Goal: Task Accomplishment & Management: Manage account settings

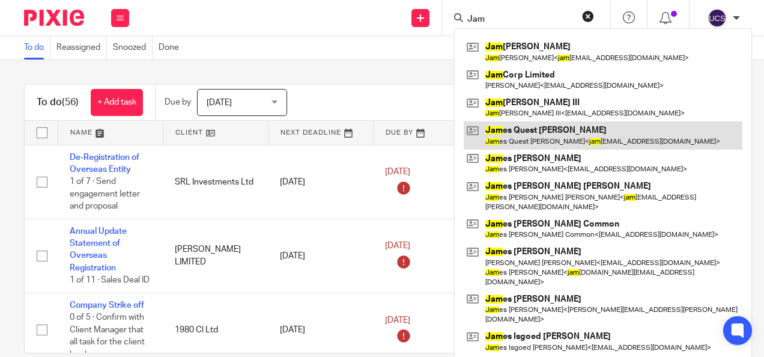
type input "Jam"
click at [529, 134] on link at bounding box center [603, 135] width 279 height 28
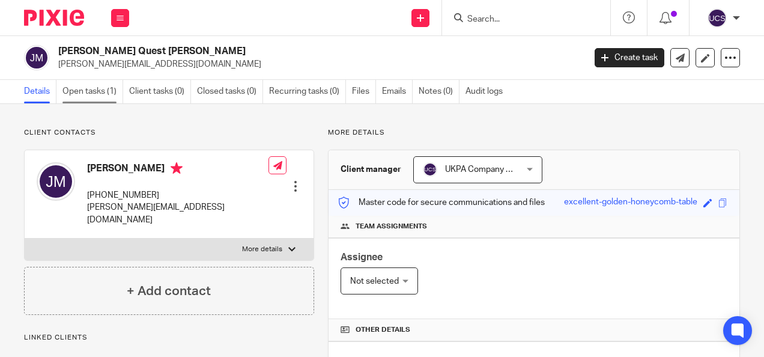
click at [83, 91] on link "Open tasks (1)" at bounding box center [92, 91] width 61 height 23
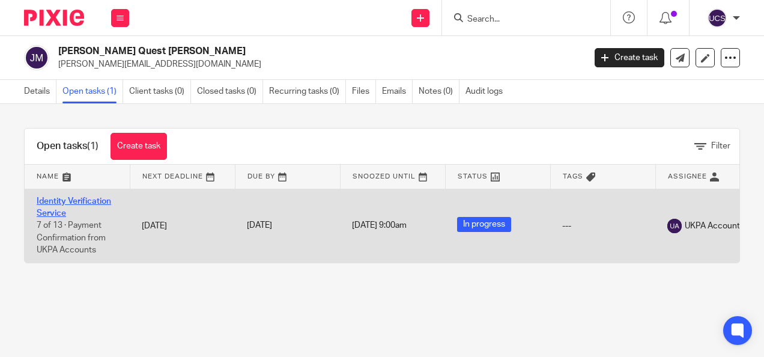
click at [76, 202] on link "Identity Verification Service" at bounding box center [74, 207] width 74 height 20
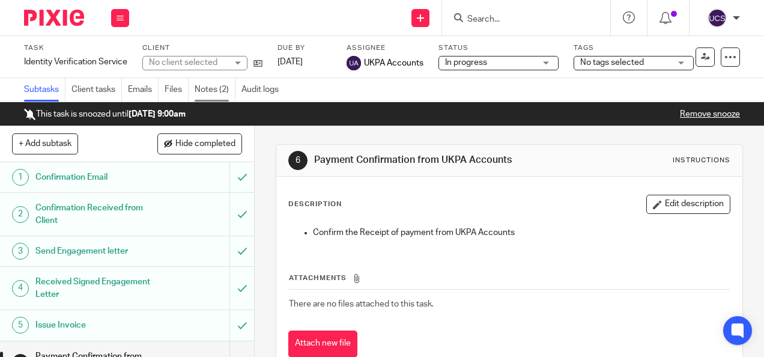
click at [208, 90] on link "Notes (2)" at bounding box center [215, 89] width 41 height 23
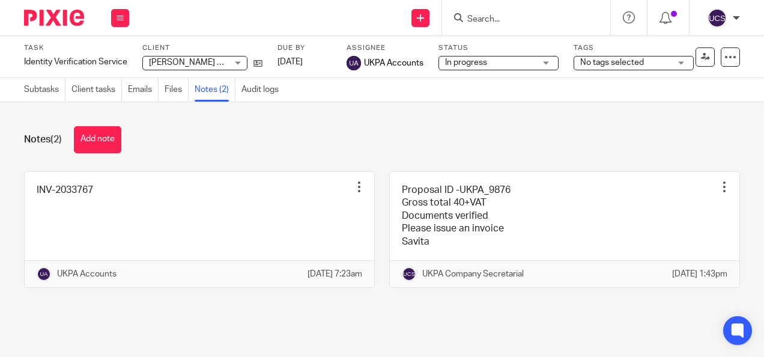
click at [486, 14] on input "Search" at bounding box center [520, 19] width 108 height 11
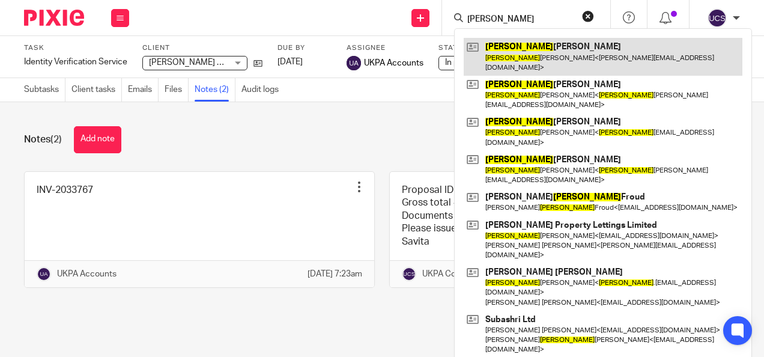
type input "nigel"
click at [531, 42] on link at bounding box center [603, 56] width 279 height 37
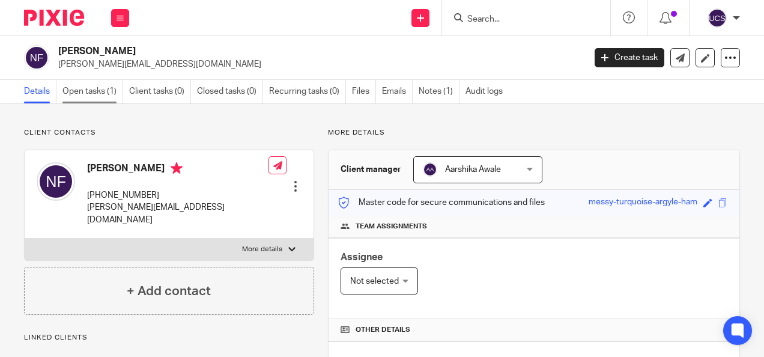
click at [99, 95] on link "Open tasks (1)" at bounding box center [92, 91] width 61 height 23
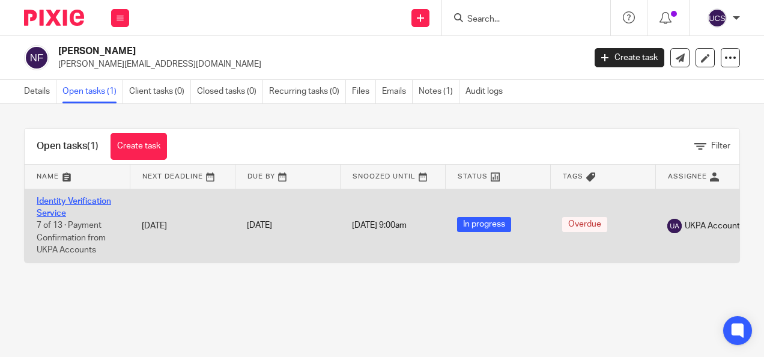
click at [68, 204] on td "Identity Verification Service 7 of 13 · Payment Confirmation from UKPA Accounts" at bounding box center [77, 226] width 105 height 74
click at [68, 198] on link "Identity Verification Service" at bounding box center [74, 207] width 74 height 20
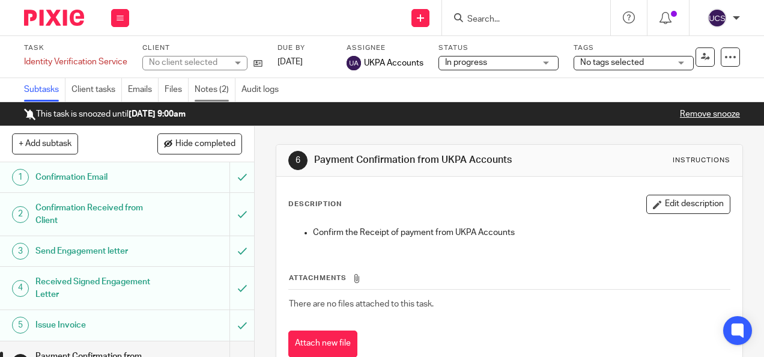
click at [205, 89] on link "Notes (2)" at bounding box center [215, 89] width 41 height 23
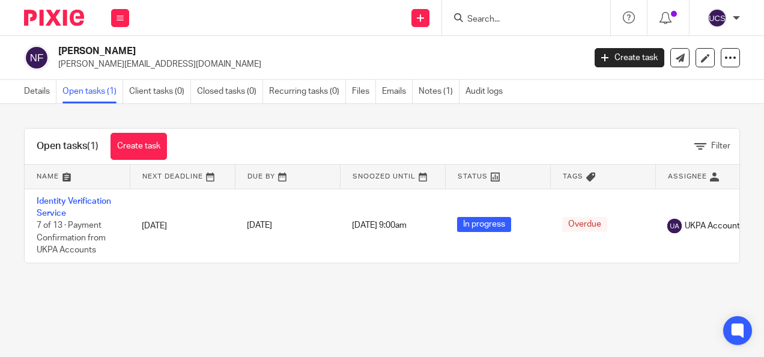
drag, startPoint x: 478, startPoint y: 29, endPoint x: 478, endPoint y: 11, distance: 18.0
click at [478, 21] on div at bounding box center [526, 17] width 168 height 35
click at [514, 26] on div at bounding box center [526, 17] width 168 height 35
click at [510, 19] on input "Search" at bounding box center [520, 19] width 108 height 11
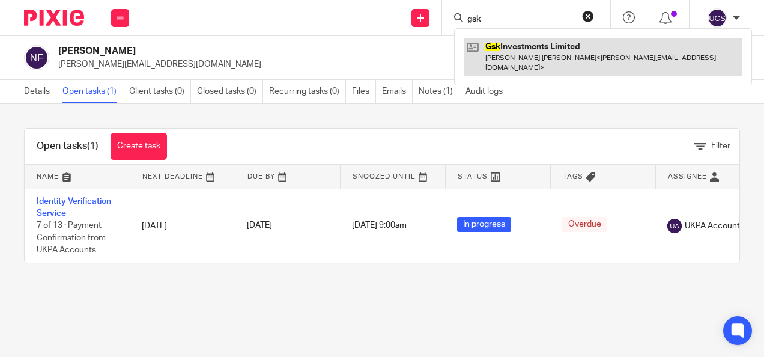
type input "gsk"
click at [552, 44] on link at bounding box center [603, 56] width 279 height 37
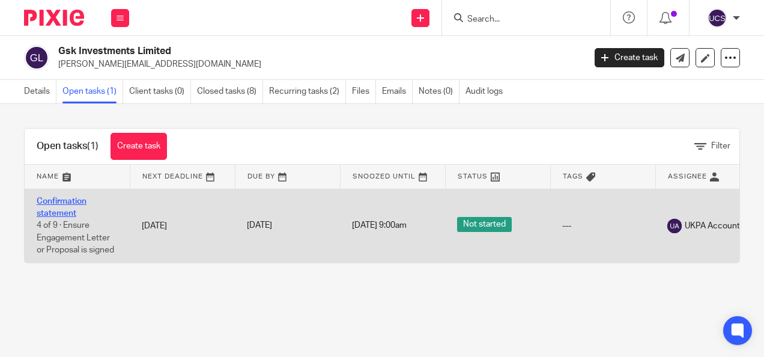
click at [62, 201] on link "Confirmation statement" at bounding box center [62, 207] width 50 height 20
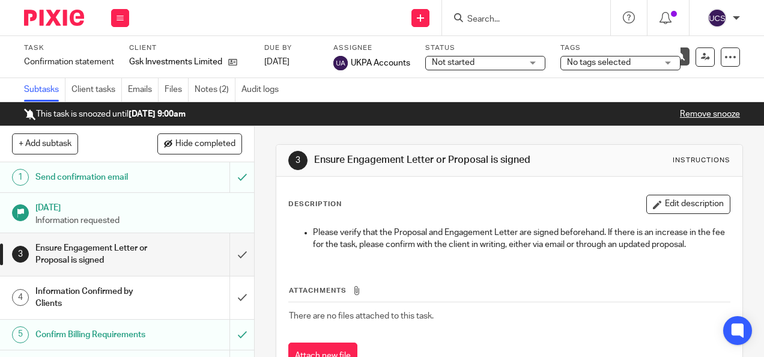
click at [473, 19] on input "Search" at bounding box center [520, 19] width 108 height 11
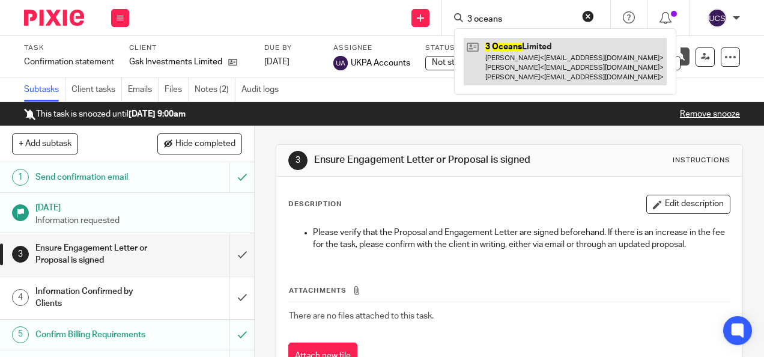
type input "3 oceans"
click at [536, 43] on link at bounding box center [565, 61] width 203 height 47
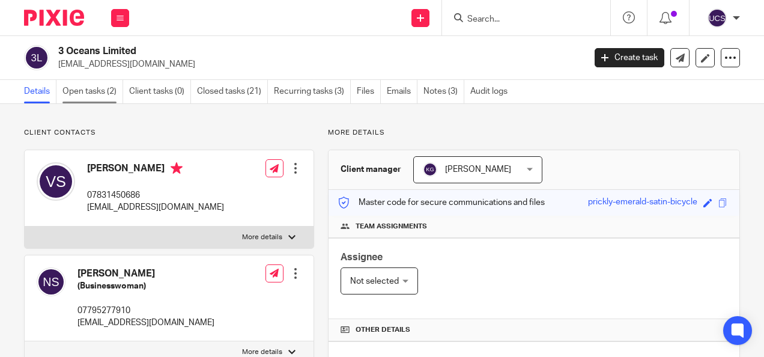
click at [80, 89] on link "Open tasks (2)" at bounding box center [92, 91] width 61 height 23
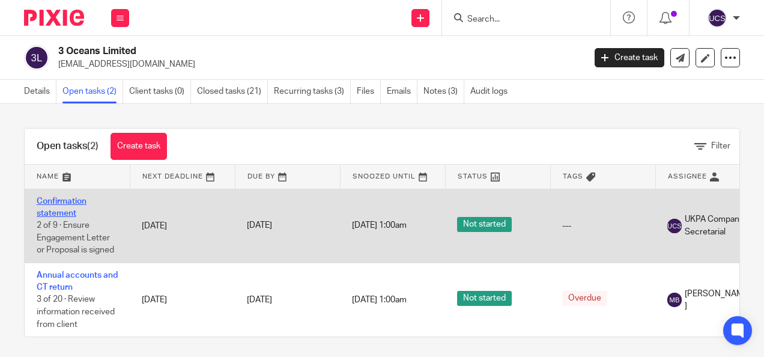
click at [51, 203] on link "Confirmation statement" at bounding box center [62, 207] width 50 height 20
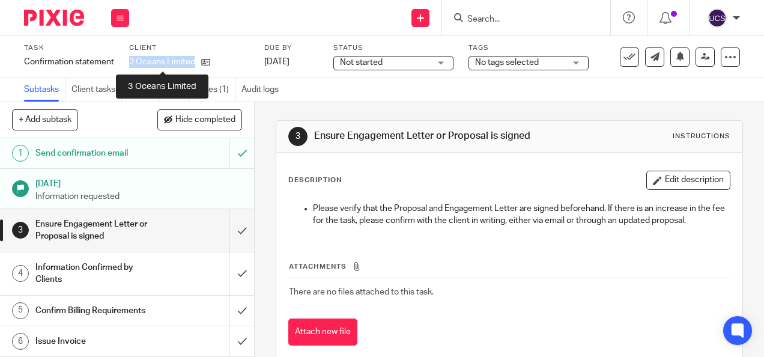
drag, startPoint x: 127, startPoint y: 59, endPoint x: 195, endPoint y: 64, distance: 67.5
click at [195, 64] on div "Task Confirmation statement Save Confirmation statement 2 /9 Client 3 Oceans Li…" at bounding box center [292, 56] width 537 height 27
copy p "3 Oceans Limited"
click at [76, 148] on h1 "Send confirmation email" at bounding box center [95, 153] width 121 height 18
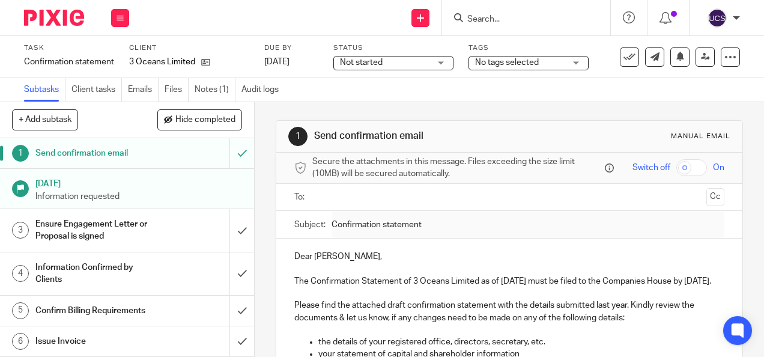
click at [330, 199] on input "text" at bounding box center [508, 197] width 384 height 14
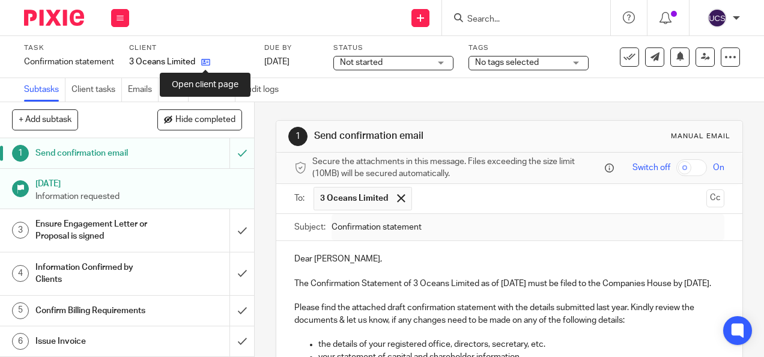
click at [205, 58] on icon at bounding box center [205, 62] width 9 height 9
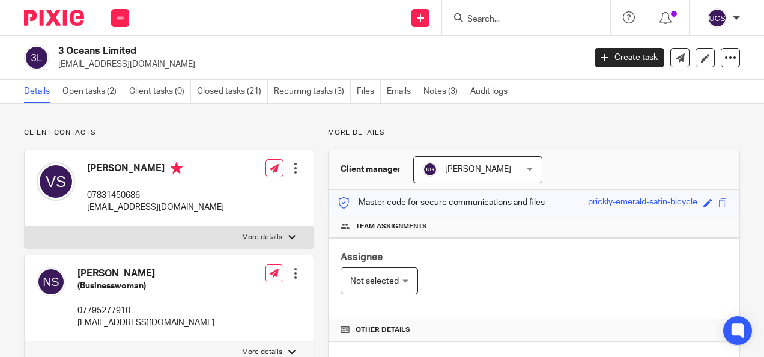
click at [494, 20] on input "Search" at bounding box center [520, 19] width 108 height 11
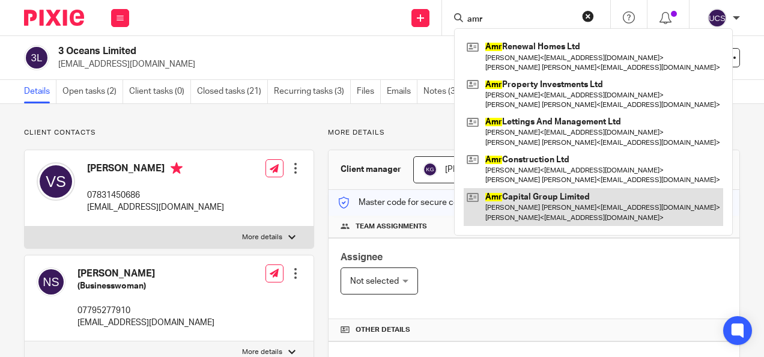
type input "amr"
click at [549, 198] on link at bounding box center [593, 206] width 259 height 37
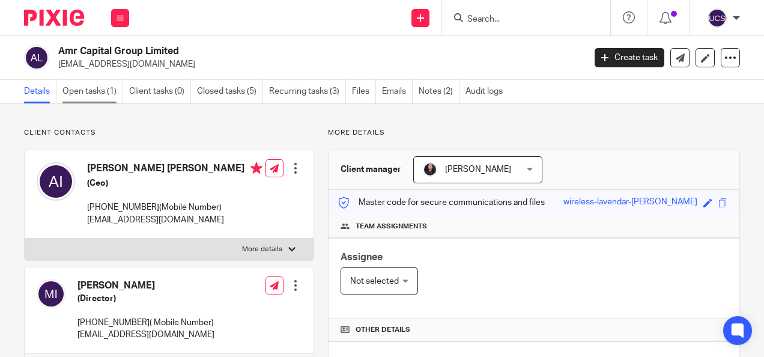
click at [71, 88] on link "Open tasks (1)" at bounding box center [92, 91] width 61 height 23
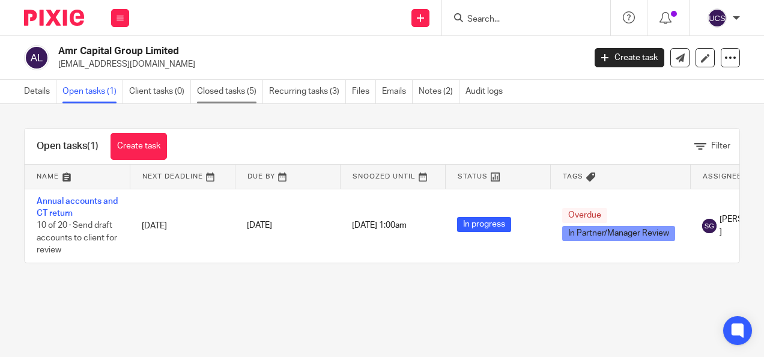
click at [232, 89] on link "Closed tasks (5)" at bounding box center [230, 91] width 66 height 23
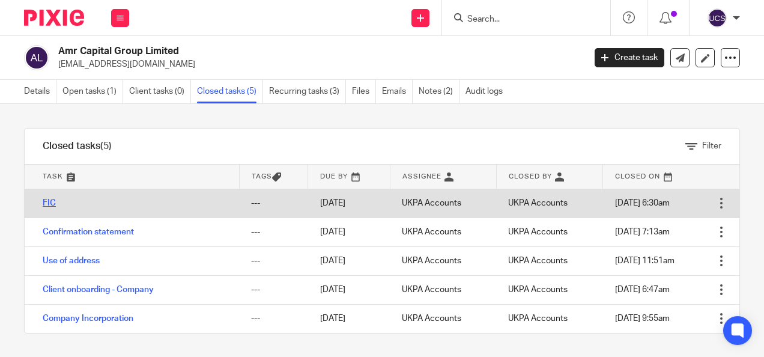
click at [49, 202] on link "FIC" at bounding box center [49, 203] width 13 height 8
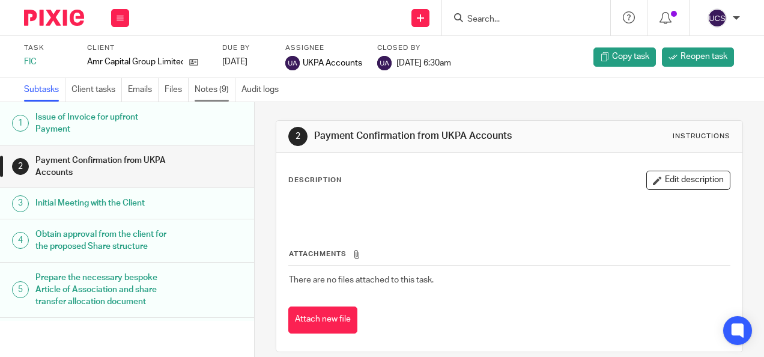
click at [205, 88] on link "Notes (9)" at bounding box center [215, 89] width 41 height 23
click at [475, 18] on input "Search" at bounding box center [520, 19] width 108 height 11
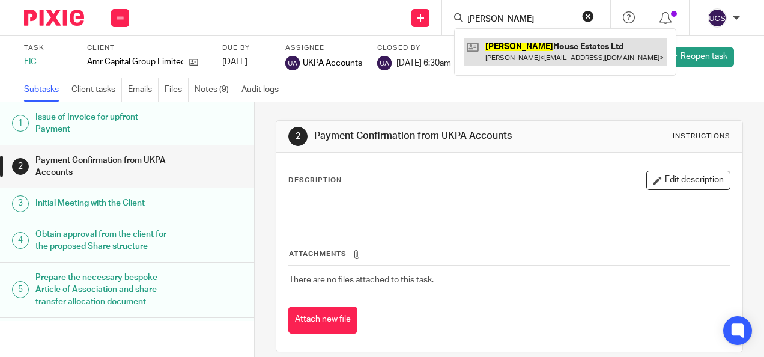
type input "Godwin"
click at [537, 40] on link at bounding box center [565, 52] width 203 height 28
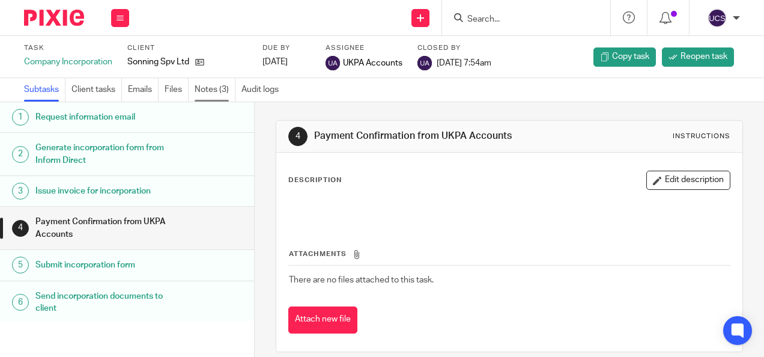
click at [217, 88] on link "Notes (3)" at bounding box center [215, 89] width 41 height 23
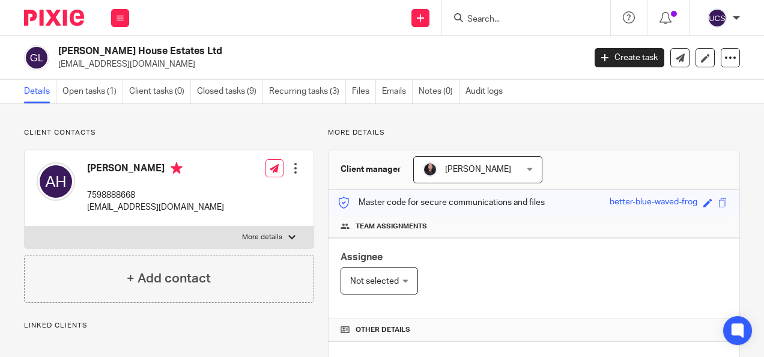
drag, startPoint x: 58, startPoint y: 66, endPoint x: 155, endPoint y: 71, distance: 97.4
click at [155, 71] on div "Godwin House Estates Ltd info@hussongroup.com Create task Update from Companies…" at bounding box center [382, 58] width 764 height 44
copy p "info@hussongroup.com"
drag, startPoint x: 88, startPoint y: 167, endPoint x: 151, endPoint y: 199, distance: 71.4
click at [151, 199] on div "Abdi Hussein 7598888668 info@hussongroup.com" at bounding box center [155, 188] width 137 height 52
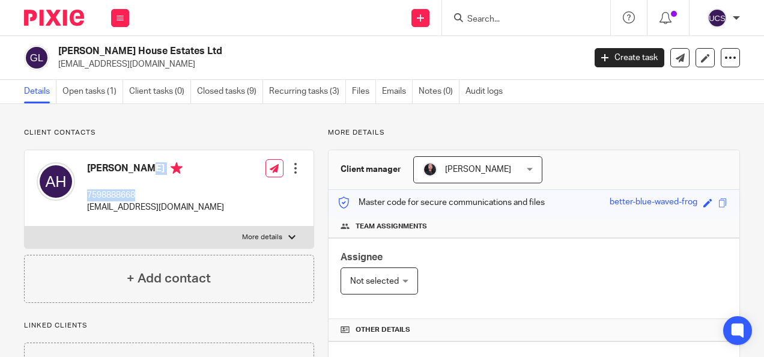
copy div "Abdi Hussein 7598888668"
click at [89, 91] on link "Open tasks (1)" at bounding box center [92, 91] width 61 height 23
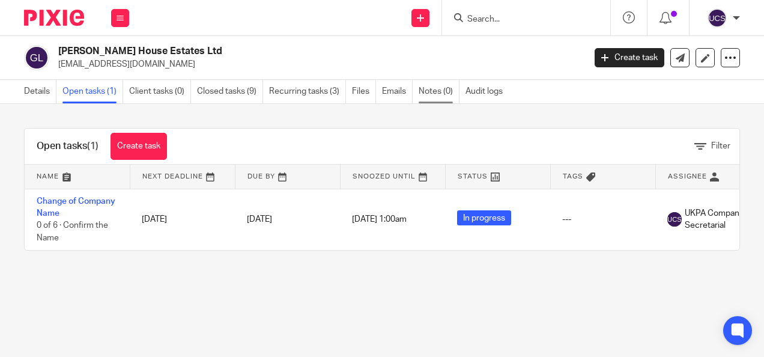
click at [442, 88] on link "Notes (0)" at bounding box center [439, 91] width 41 height 23
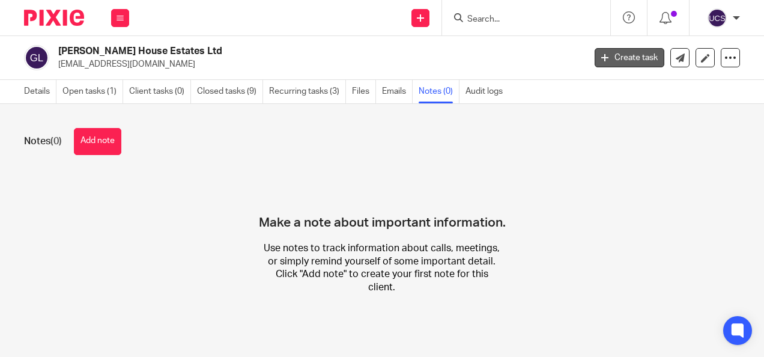
click at [612, 52] on link "Create task" at bounding box center [629, 57] width 70 height 19
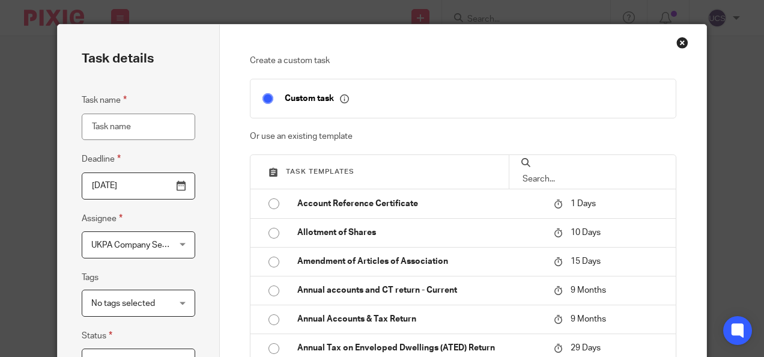
click at [540, 172] on input "text" at bounding box center [592, 178] width 142 height 13
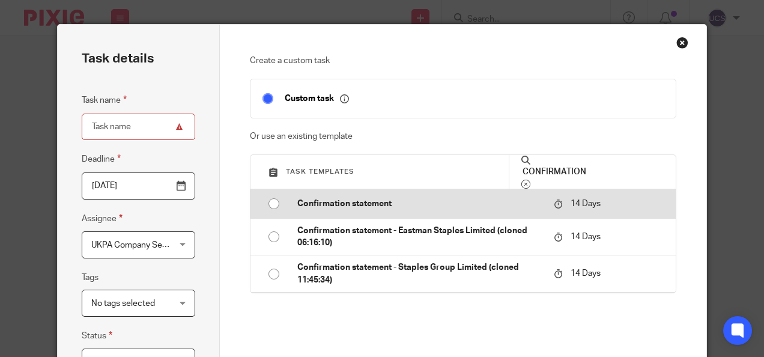
type input "CONFIRMATION"
click at [269, 204] on input "radio" at bounding box center [273, 203] width 23 height 23
type input "2025-08-28"
type input "Confirmation statement"
checkbox input "false"
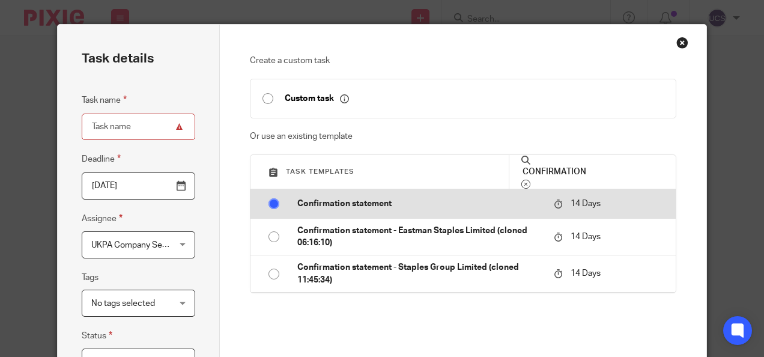
radio input "false"
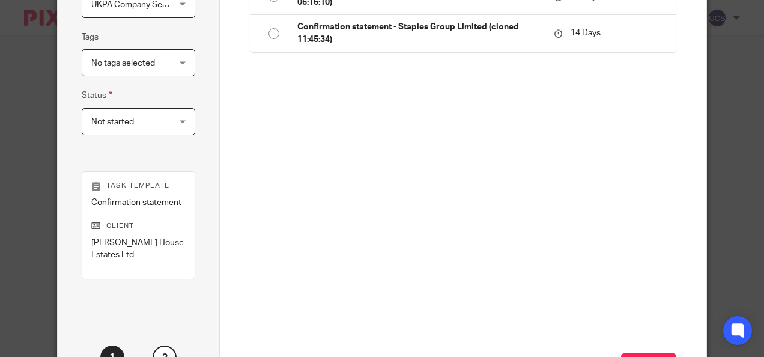
scroll to position [316, 0]
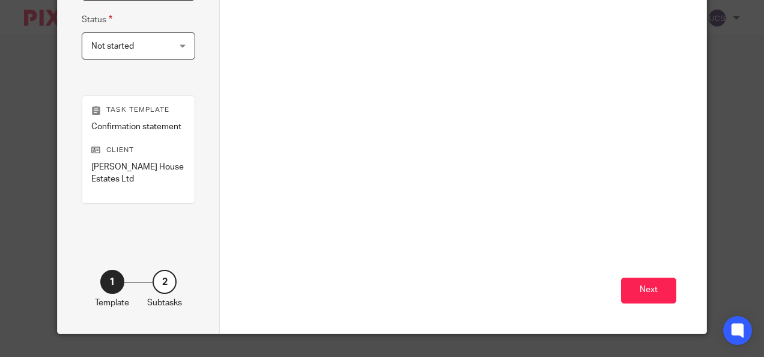
click at [664, 286] on button "Next" at bounding box center [648, 290] width 55 height 26
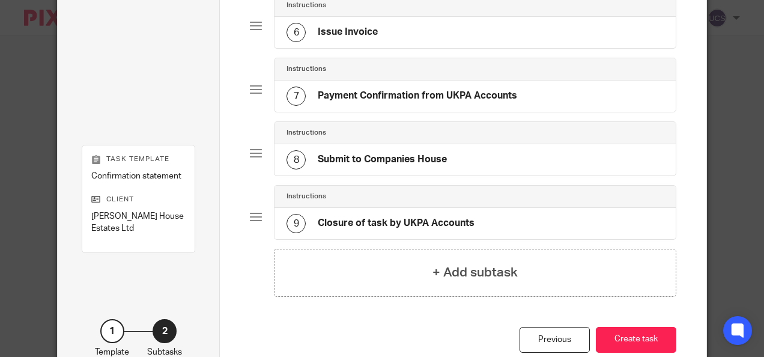
scroll to position [446, 0]
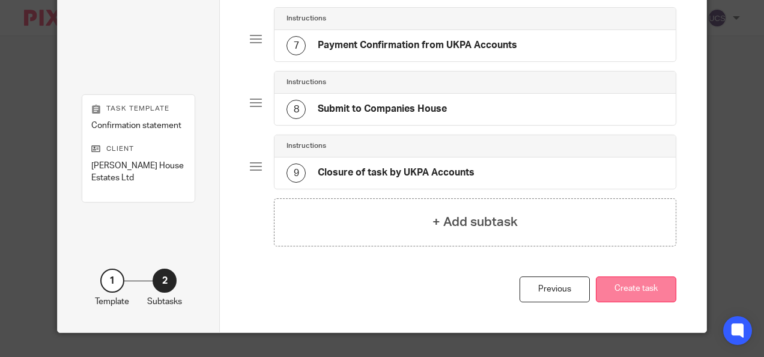
click at [632, 295] on button "Create task" at bounding box center [636, 289] width 80 height 26
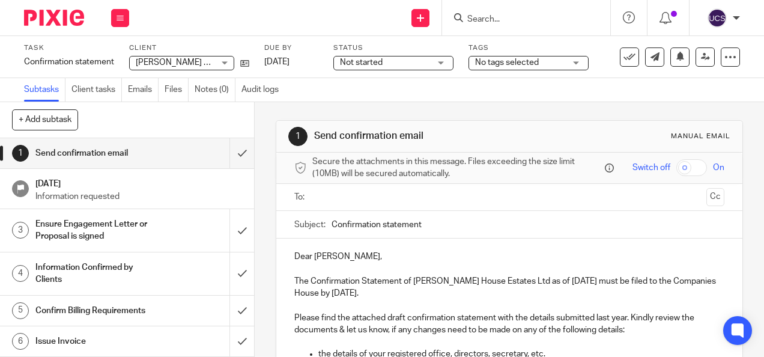
click at [504, 16] on input "Search" at bounding box center [520, 19] width 108 height 11
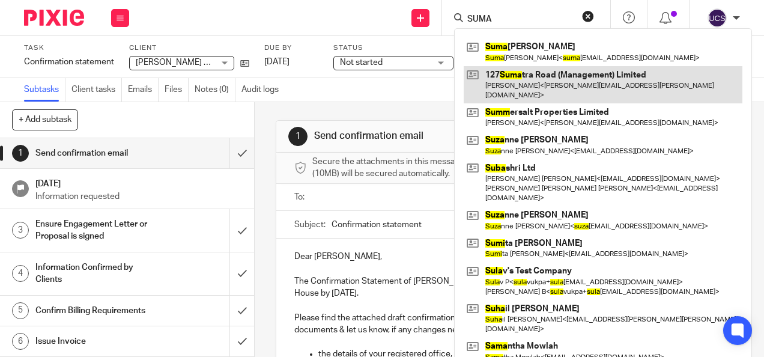
type input "SUMA"
click at [544, 79] on link at bounding box center [603, 84] width 279 height 37
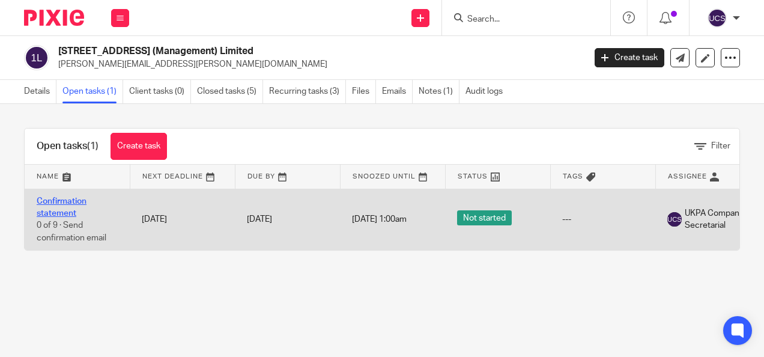
click at [68, 202] on link "Confirmation statement" at bounding box center [62, 207] width 50 height 20
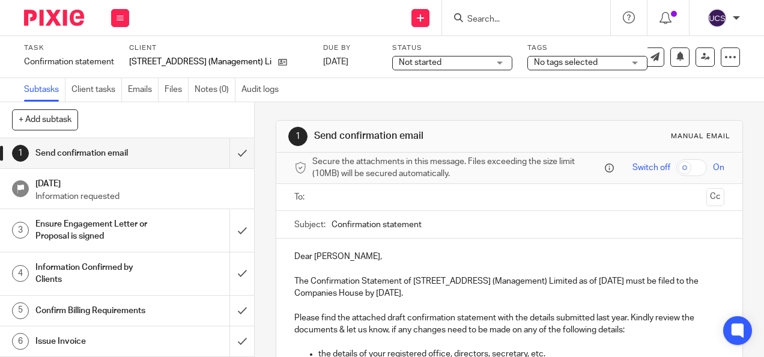
click at [336, 202] on input "text" at bounding box center [508, 197] width 384 height 14
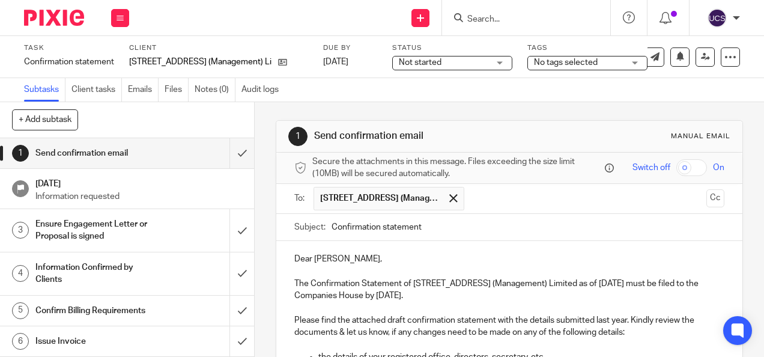
scroll to position [120, 0]
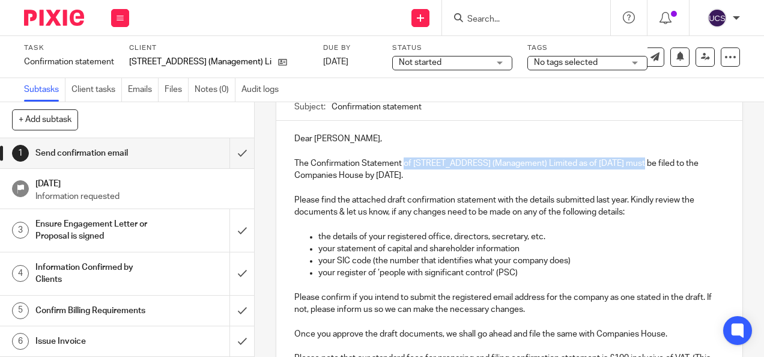
drag, startPoint x: 400, startPoint y: 165, endPoint x: 636, endPoint y: 165, distance: 236.6
click at [636, 165] on p "The Confirmation Statement of 127 Sumatra Road (Management) Limited as of 14 Au…" at bounding box center [508, 169] width 429 height 25
copy p "of 127 Sumatra Road (Management) Limited as of 14 Aug 2025"
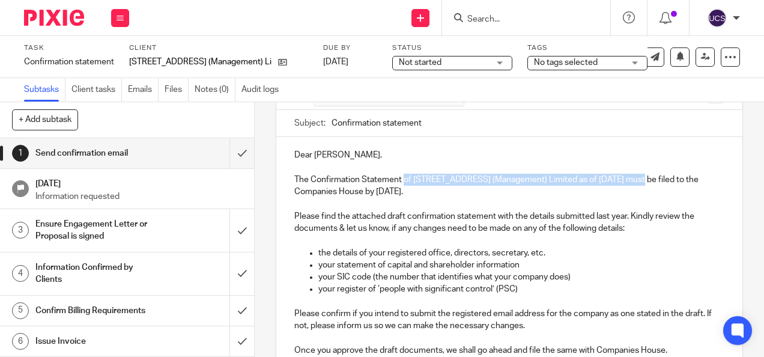
scroll to position [60, 0]
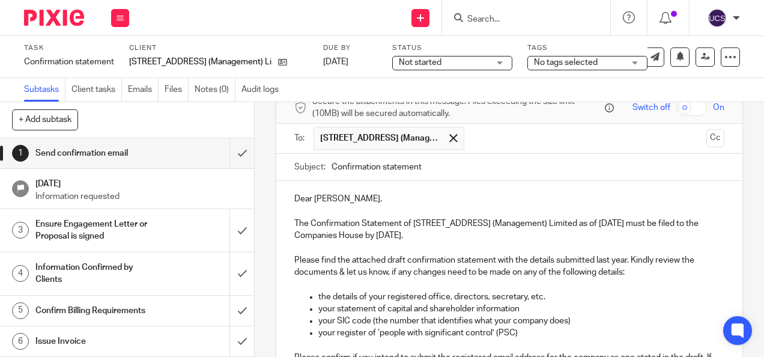
click at [443, 172] on input "Confirmation statement" at bounding box center [527, 167] width 392 height 27
paste input "of 127 Sumatra Road (Management) Limited as of 14 Aug 2025"
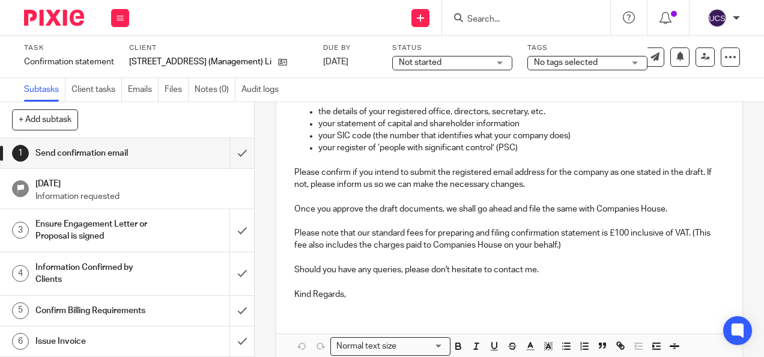
scroll to position [300, 0]
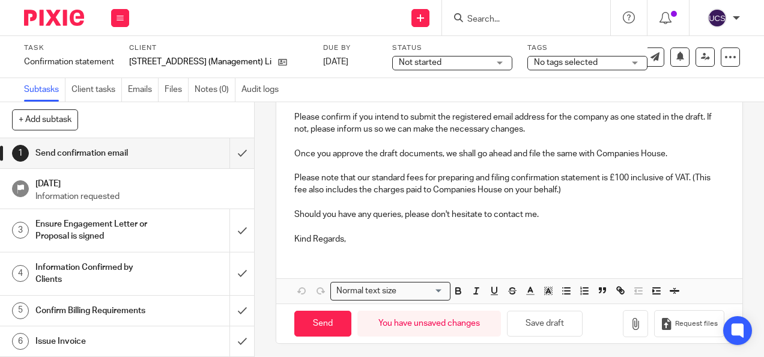
type input "Confirmation statement of 127 Sumatra Road (Management) Limited as of 14 Aug 20…"
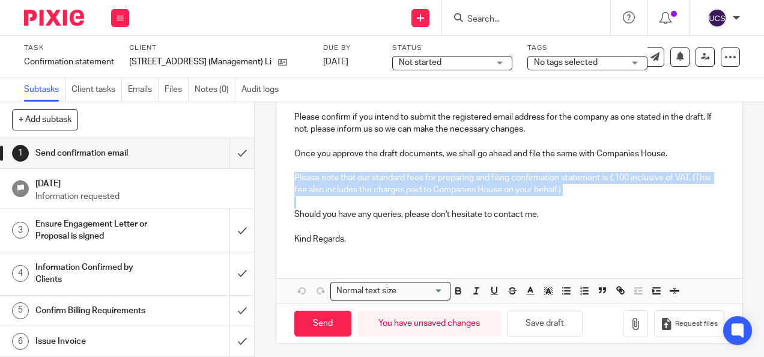
drag, startPoint x: 292, startPoint y: 179, endPoint x: 576, endPoint y: 202, distance: 284.9
click at [576, 202] on div "Dear Joanna, The Confirmation Statement of 127 Sumatra Road (Management) Limite…" at bounding box center [508, 97] width 465 height 313
click at [474, 292] on icon "button" at bounding box center [476, 290] width 11 height 11
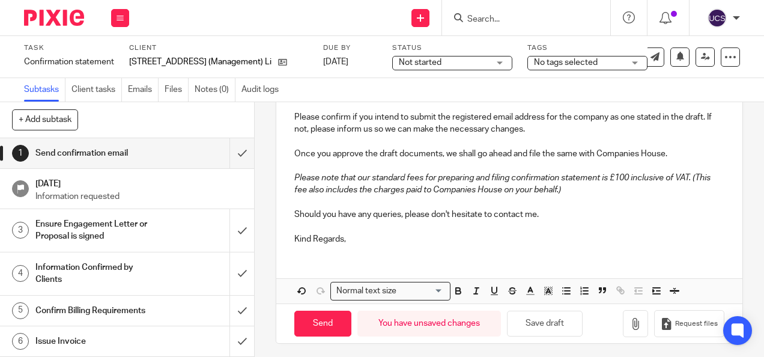
click at [367, 244] on p "Kind Regards," at bounding box center [508, 239] width 429 height 12
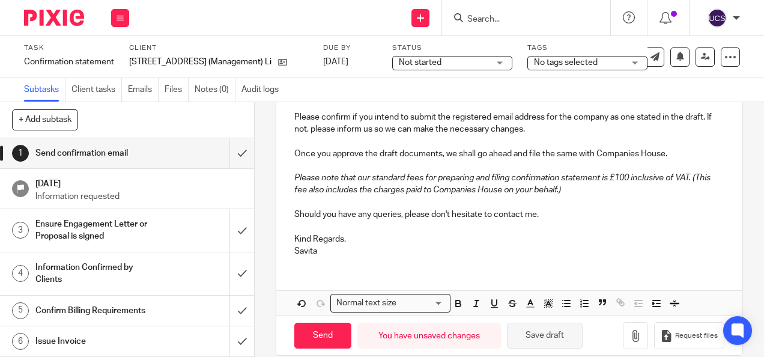
drag, startPoint x: 546, startPoint y: 346, endPoint x: 530, endPoint y: 339, distance: 18.3
click at [545, 346] on button "Save draft" at bounding box center [545, 335] width 76 height 26
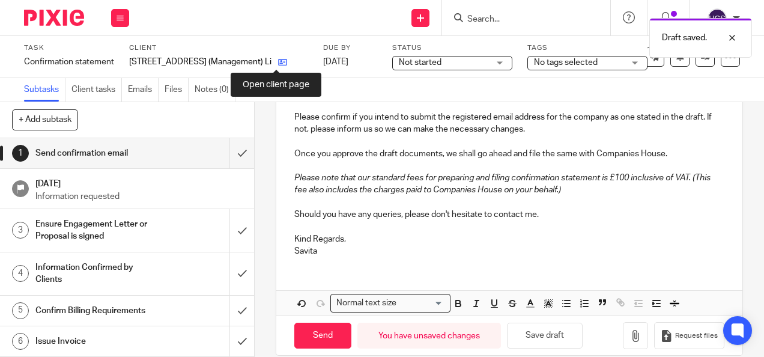
click at [278, 62] on icon at bounding box center [282, 62] width 9 height 9
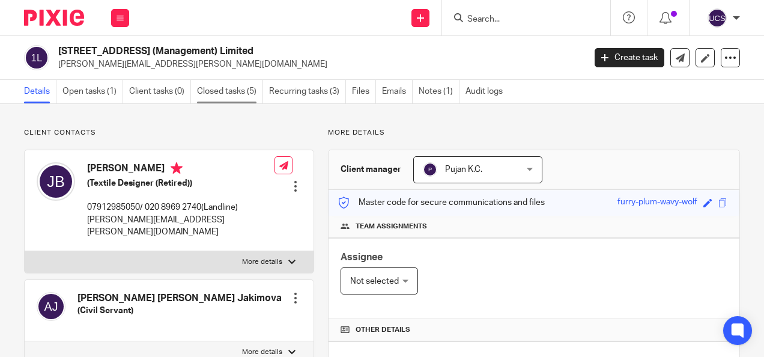
click at [226, 88] on link "Closed tasks (5)" at bounding box center [230, 91] width 66 height 23
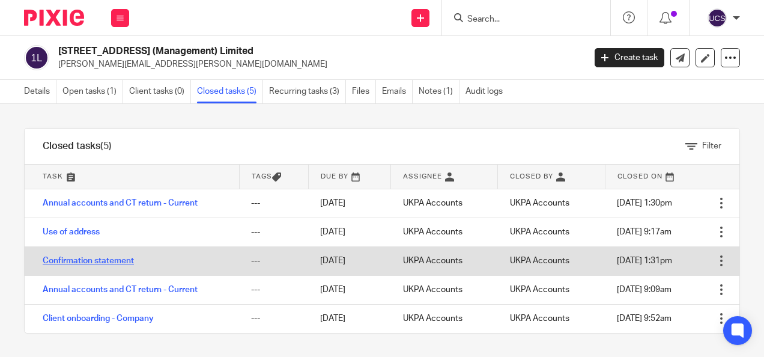
click at [112, 257] on link "Confirmation statement" at bounding box center [88, 260] width 91 height 8
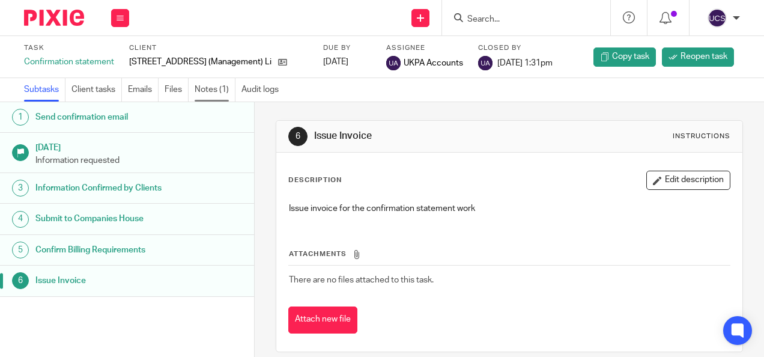
click at [207, 92] on link "Notes (1)" at bounding box center [215, 89] width 41 height 23
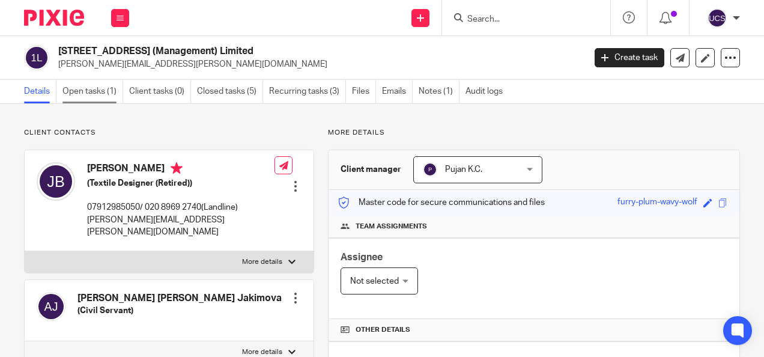
click at [101, 86] on link "Open tasks (1)" at bounding box center [92, 91] width 61 height 23
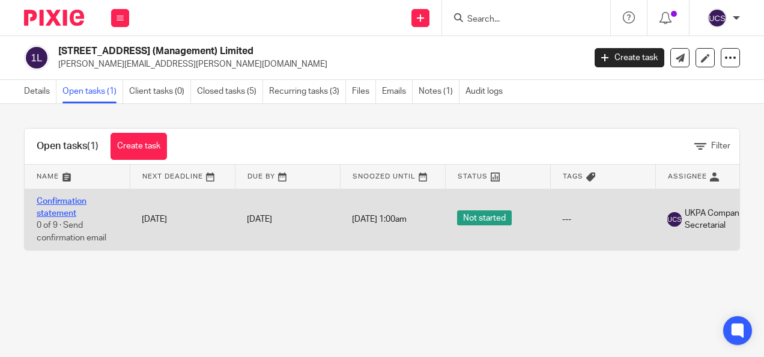
click at [56, 199] on link "Confirmation statement" at bounding box center [62, 207] width 50 height 20
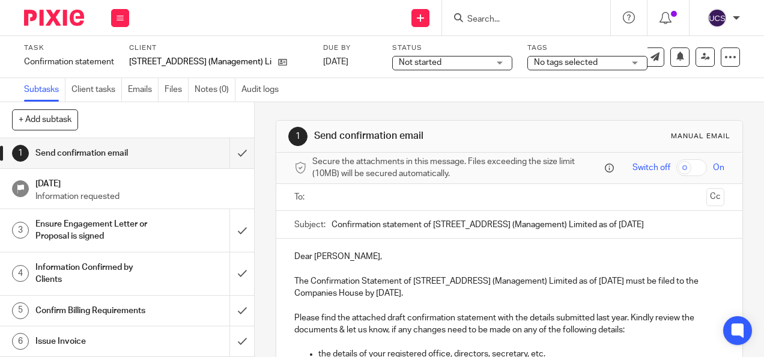
click at [316, 199] on input "text" at bounding box center [508, 197] width 384 height 14
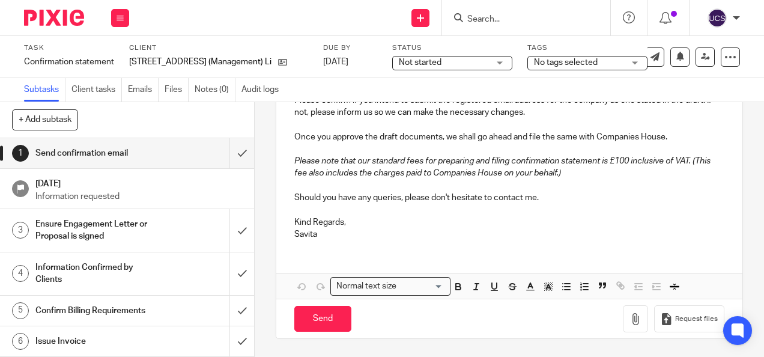
scroll to position [319, 0]
click at [623, 318] on button "button" at bounding box center [635, 318] width 25 height 27
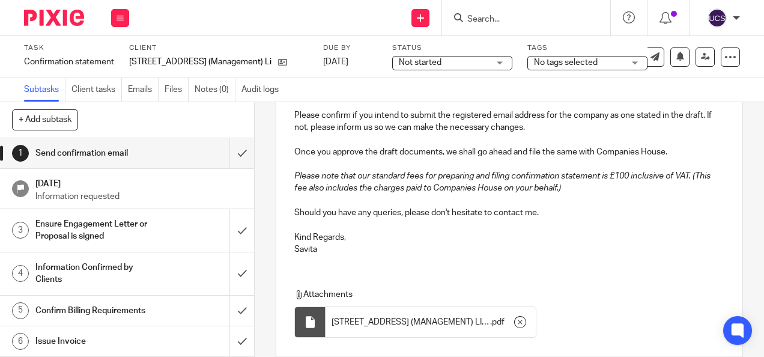
scroll to position [387, 0]
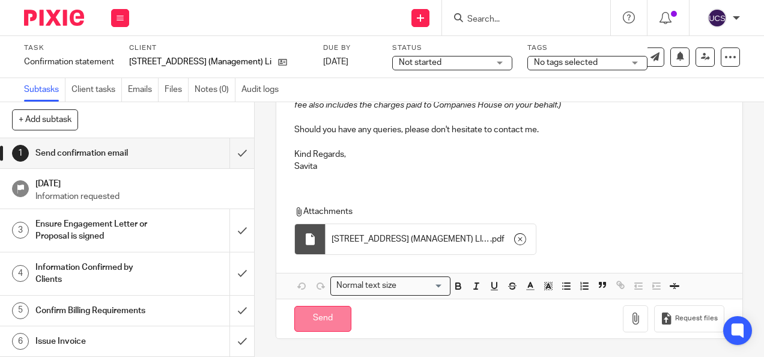
click at [328, 329] on input "Send" at bounding box center [322, 319] width 57 height 26
click at [197, 84] on link "Notes (0)" at bounding box center [215, 89] width 41 height 23
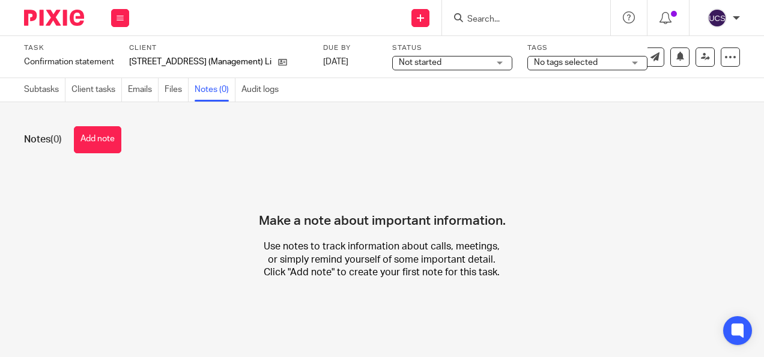
click at [94, 135] on button "Add note" at bounding box center [97, 139] width 47 height 27
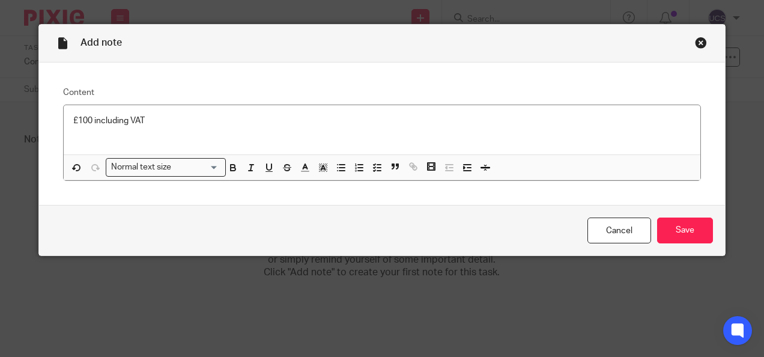
click at [70, 160] on button "button" at bounding box center [77, 167] width 15 height 15
click at [76, 134] on div "£100 including VAT" at bounding box center [382, 129] width 637 height 49
click at [238, 113] on div "£100 including VAT" at bounding box center [382, 129] width 637 height 49
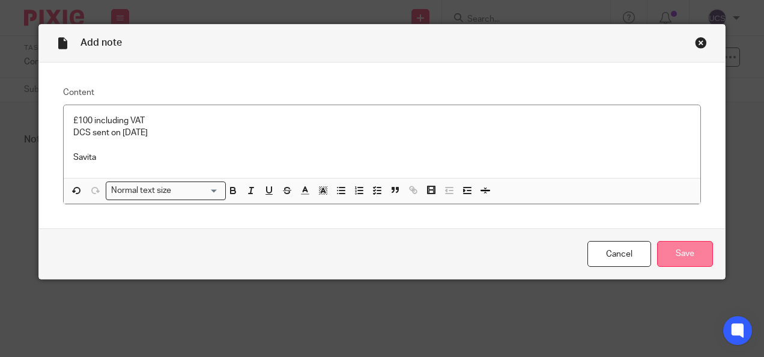
click at [685, 249] on input "Save" at bounding box center [685, 254] width 56 height 26
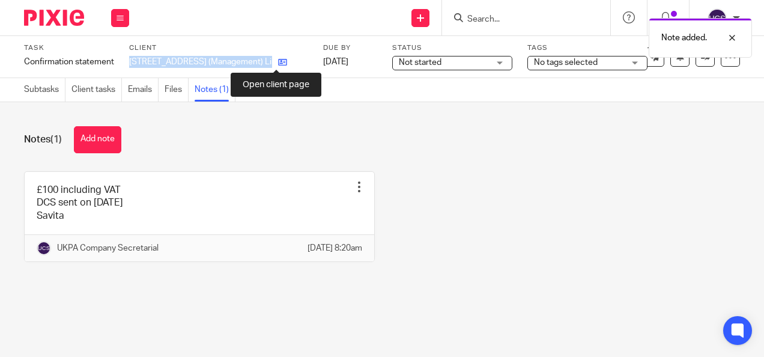
drag, startPoint x: 131, startPoint y: 58, endPoint x: 276, endPoint y: 61, distance: 144.7
click at [276, 61] on div "127 Sumatra Road (Management) Limited" at bounding box center [218, 62] width 179 height 12
copy div "127 Sumatra Road (Management) Limited"
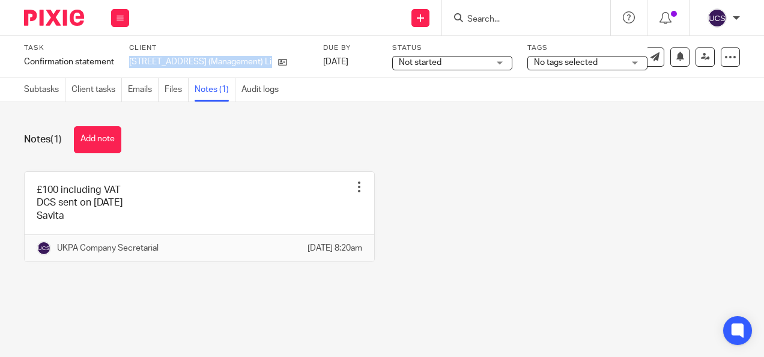
click at [495, 64] on div "Not started Not started" at bounding box center [452, 63] width 120 height 14
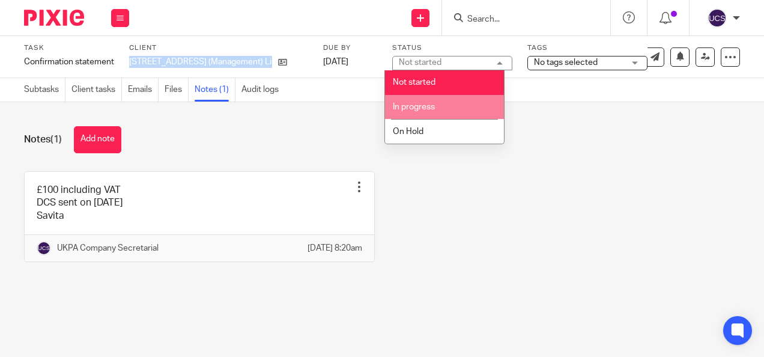
click at [427, 110] on li "In progress" at bounding box center [444, 107] width 119 height 25
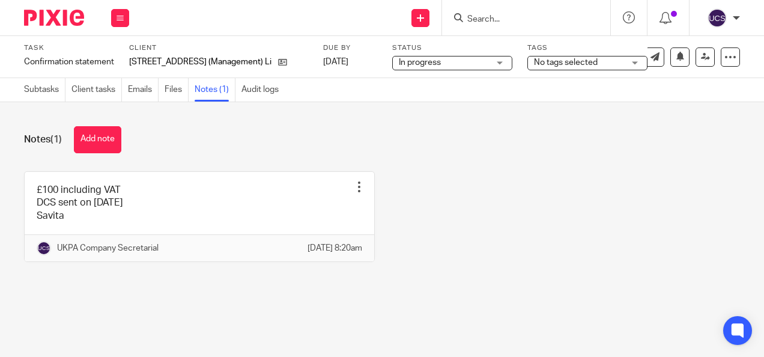
click at [474, 19] on input "Search" at bounding box center [520, 19] width 108 height 11
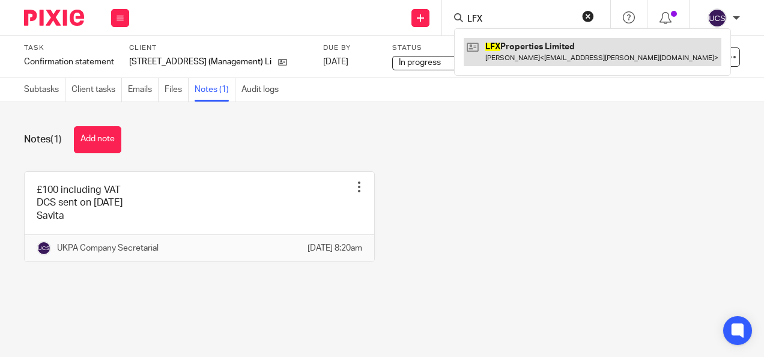
type input "LFX"
click at [546, 49] on link at bounding box center [593, 52] width 258 height 28
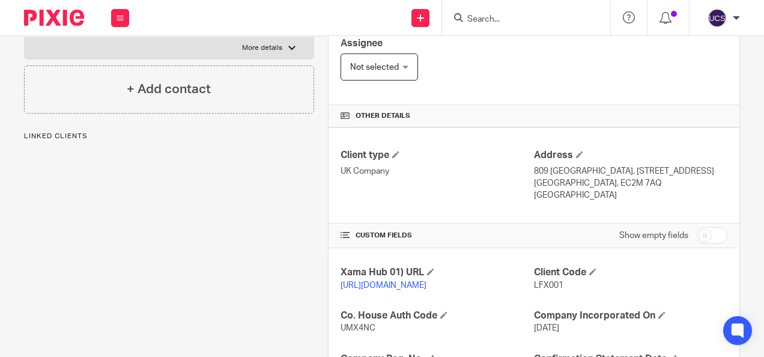
scroll to position [300, 0]
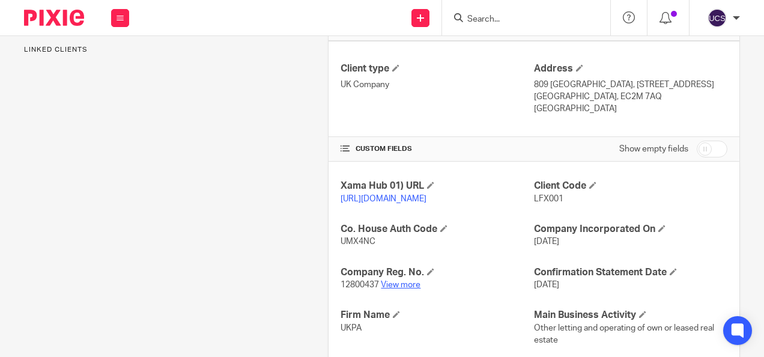
click at [404, 289] on link "View more" at bounding box center [401, 284] width 40 height 8
click at [472, 21] on input "Search" at bounding box center [520, 19] width 108 height 11
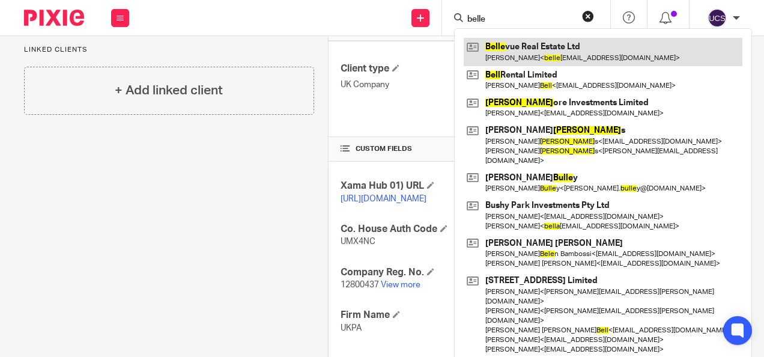
type input "belle"
click at [527, 42] on link at bounding box center [603, 52] width 279 height 28
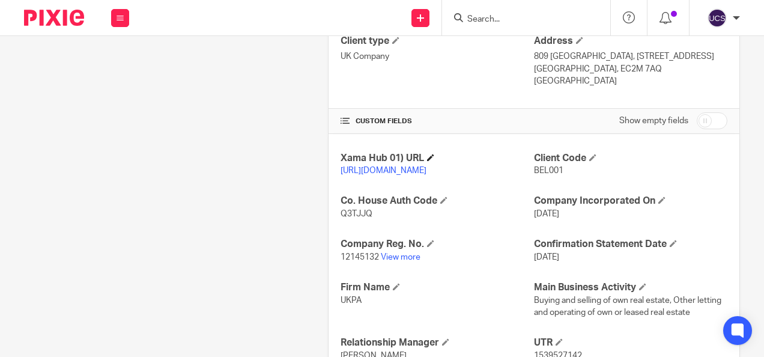
scroll to position [360, 0]
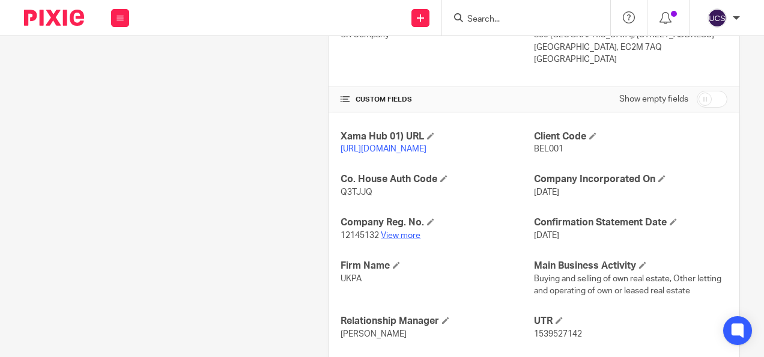
click at [405, 240] on link "View more" at bounding box center [401, 235] width 40 height 8
click at [491, 22] on input "Search" at bounding box center [520, 19] width 108 height 11
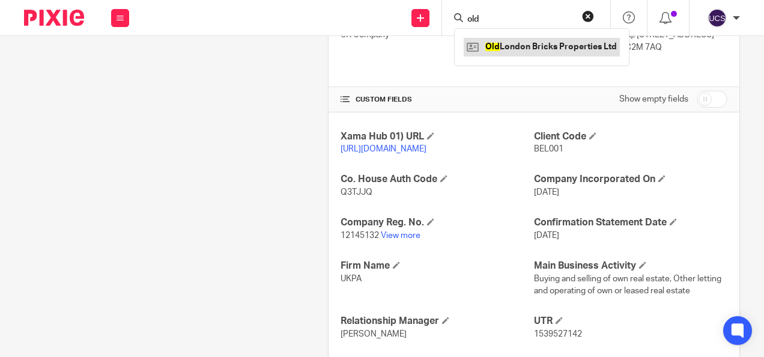
type input "old"
click at [501, 44] on link at bounding box center [542, 47] width 156 height 18
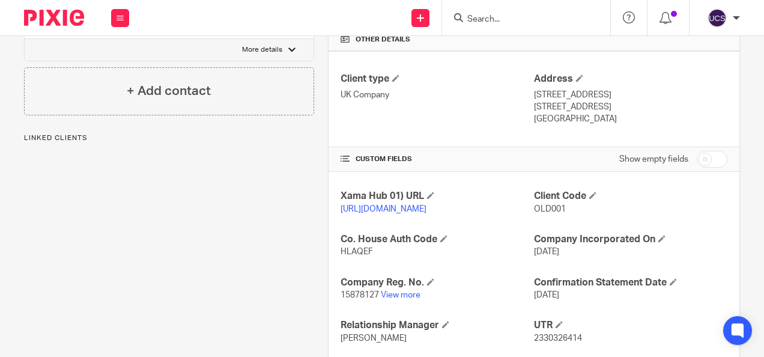
scroll to position [300, 0]
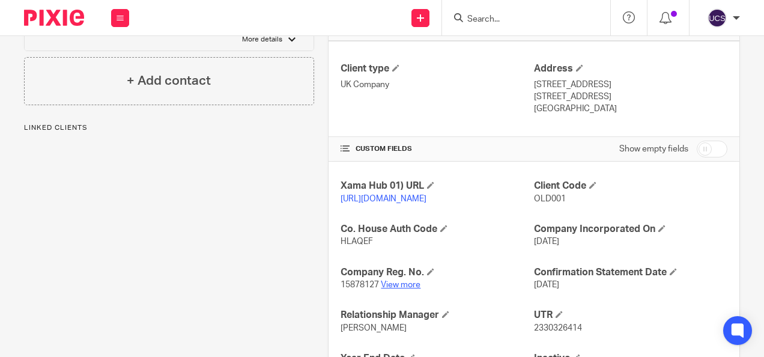
click at [396, 289] on link "View more" at bounding box center [401, 284] width 40 height 8
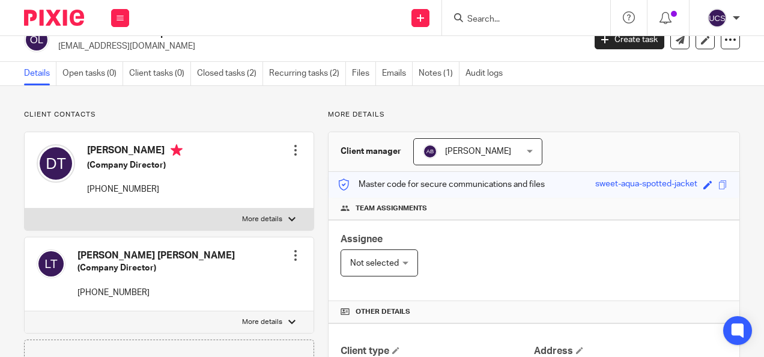
scroll to position [0, 0]
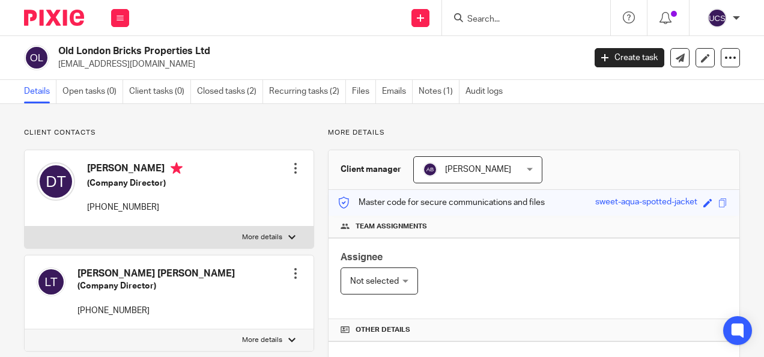
drag, startPoint x: 59, startPoint y: 50, endPoint x: 244, endPoint y: 38, distance: 185.3
click at [245, 40] on div "Old London Bricks Properties Ltd oldlondonbricksproperties@gmail.com Create tas…" at bounding box center [382, 58] width 764 height 44
copy h2 "Old London Bricks Properties Ltd"
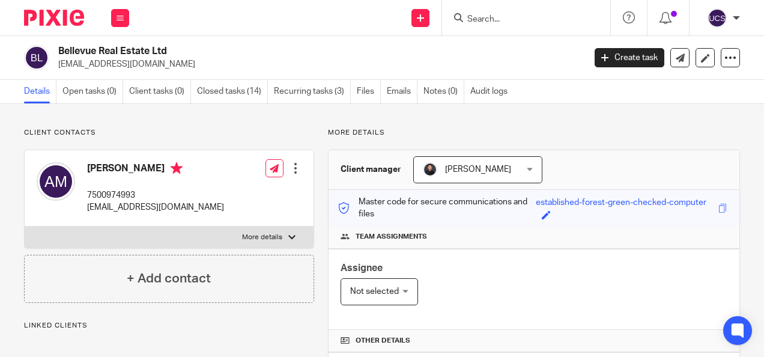
drag, startPoint x: 56, startPoint y: 47, endPoint x: 175, endPoint y: 47, distance: 118.3
click at [175, 47] on div "Bellevue Real Estate Ltd [EMAIL_ADDRESS][DOMAIN_NAME]" at bounding box center [300, 57] width 552 height 25
copy h2 "Bellevue Real Estate Ltd"
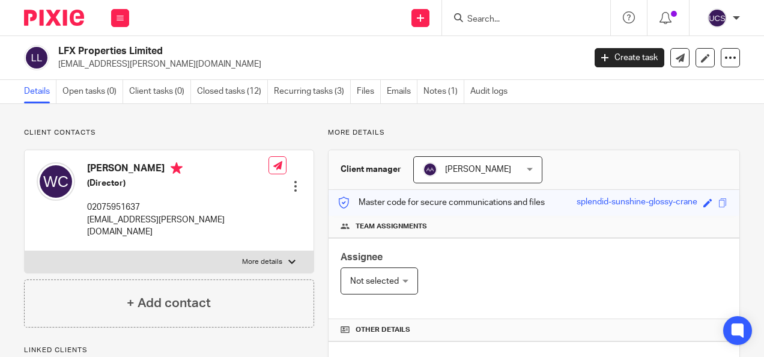
drag, startPoint x: 57, startPoint y: 50, endPoint x: 171, endPoint y: 52, distance: 113.5
click at [171, 52] on div "LFX Properties Limited [EMAIL_ADDRESS][PERSON_NAME][DOMAIN_NAME]" at bounding box center [300, 57] width 552 height 25
copy h2 "LFX Properties Limited"
click at [490, 22] on input "Search" at bounding box center [520, 19] width 108 height 11
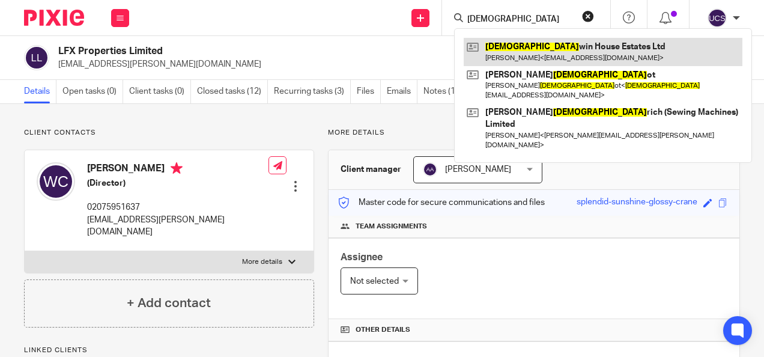
type input "god"
click at [553, 45] on link at bounding box center [603, 52] width 279 height 28
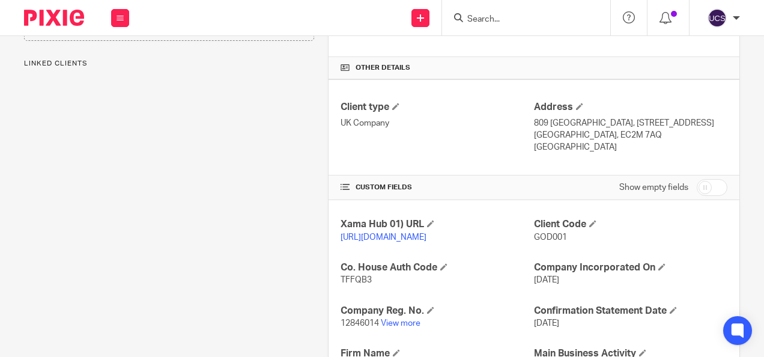
scroll to position [360, 0]
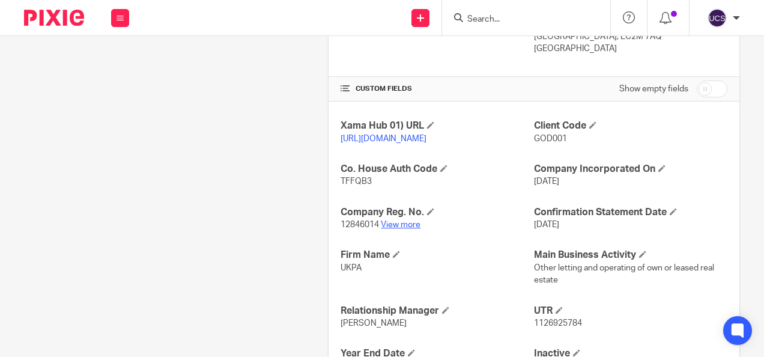
click at [390, 229] on link "View more" at bounding box center [401, 224] width 40 height 8
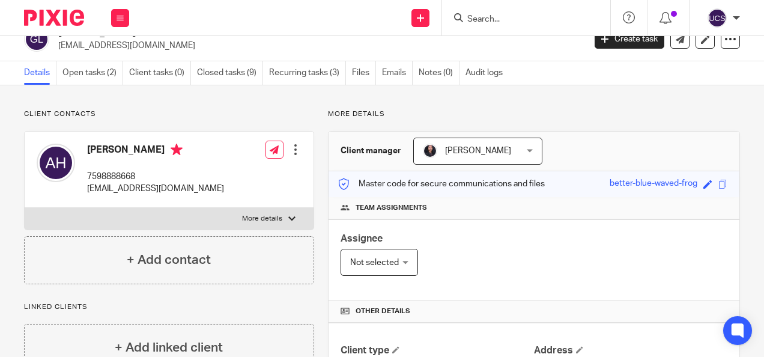
scroll to position [0, 0]
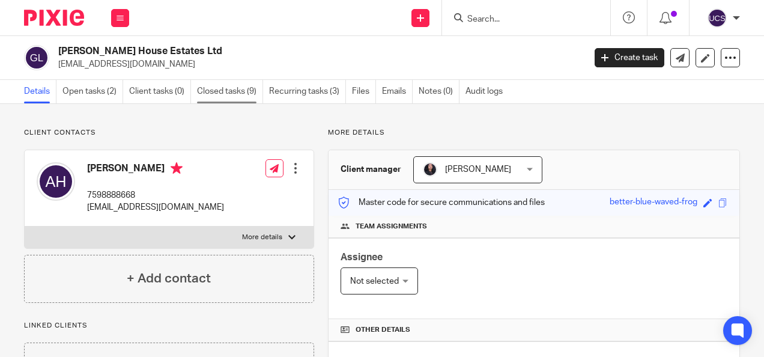
click at [231, 83] on link "Closed tasks (9)" at bounding box center [230, 91] width 66 height 23
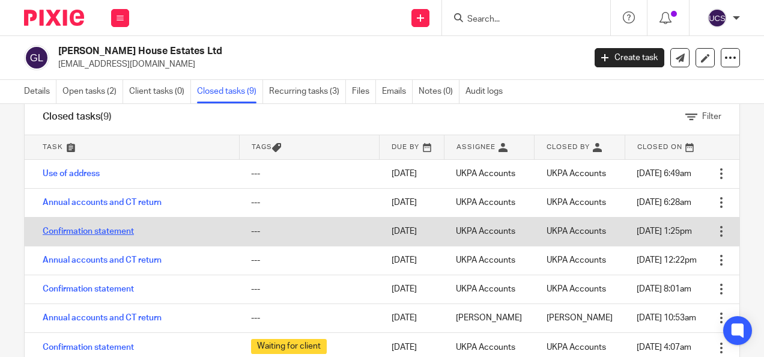
scroll to position [4, 0]
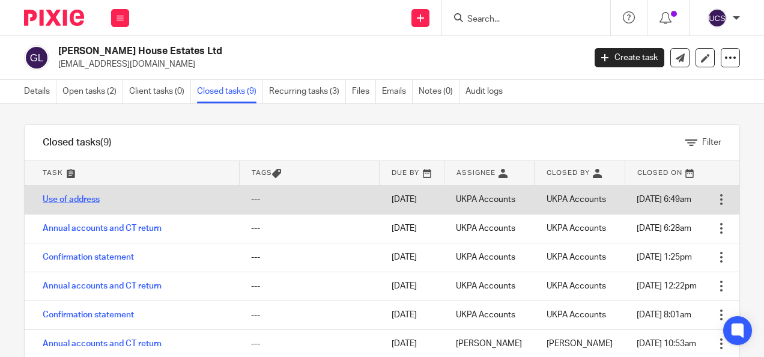
click at [76, 196] on link "Use of address" at bounding box center [71, 199] width 57 height 8
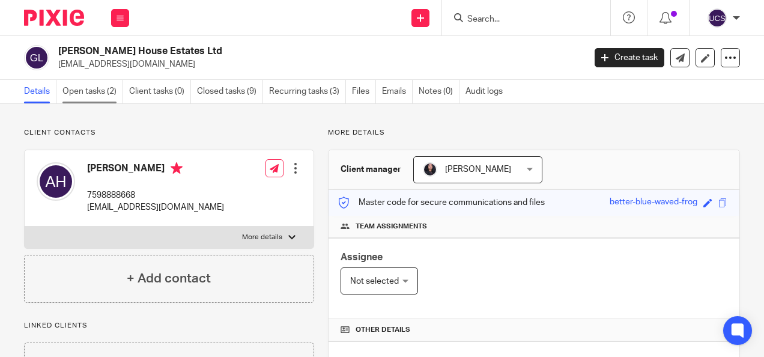
click at [85, 97] on link "Open tasks (2)" at bounding box center [92, 91] width 61 height 23
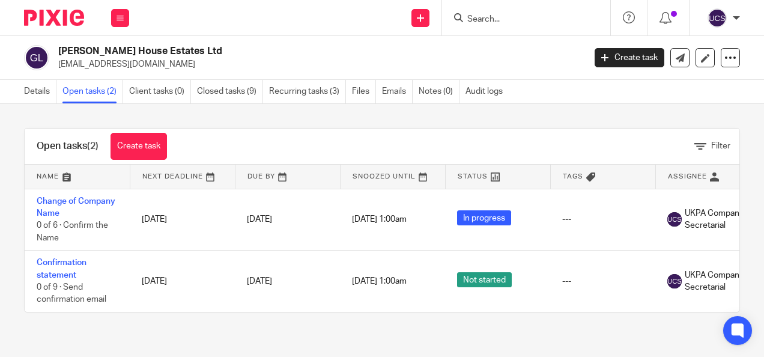
click at [482, 20] on input "Search" at bounding box center [520, 19] width 108 height 11
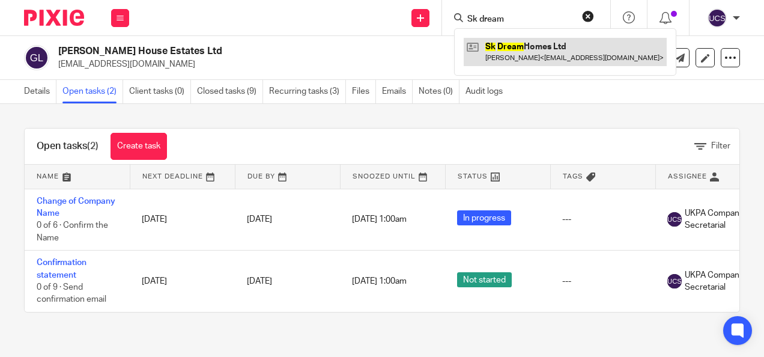
type input "Sk dream"
click at [567, 41] on link at bounding box center [565, 52] width 203 height 28
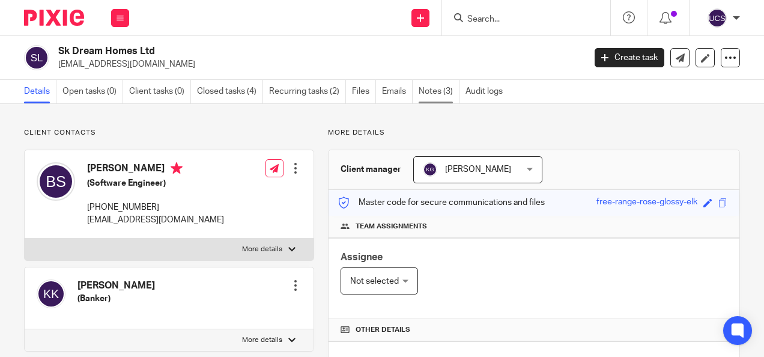
click at [427, 90] on link "Notes (3)" at bounding box center [439, 91] width 41 height 23
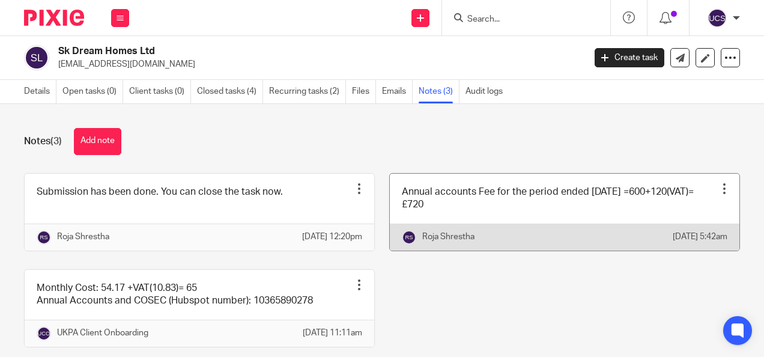
scroll to position [56, 0]
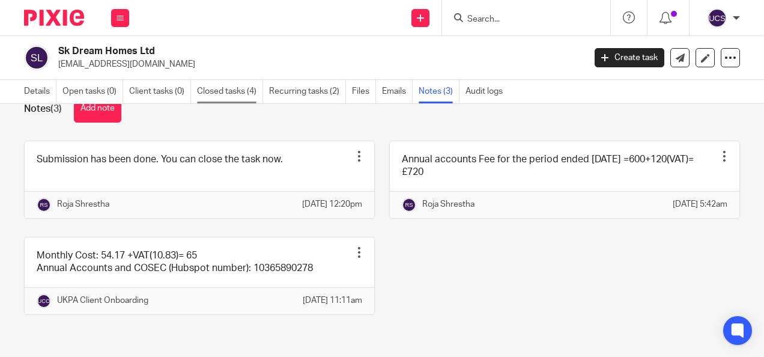
click at [235, 91] on link "Closed tasks (4)" at bounding box center [230, 91] width 66 height 23
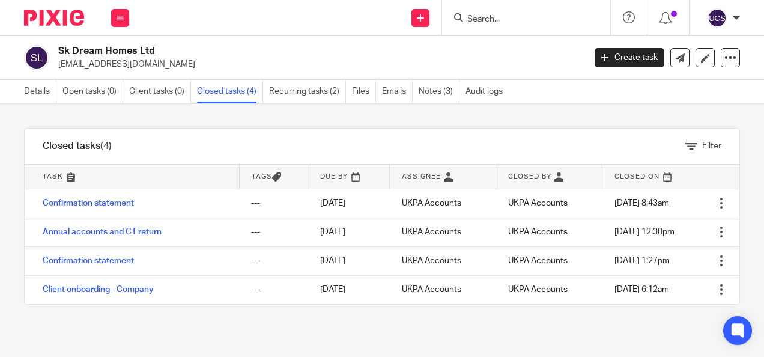
click at [110, 203] on link "Confirmation statement" at bounding box center [88, 203] width 91 height 8
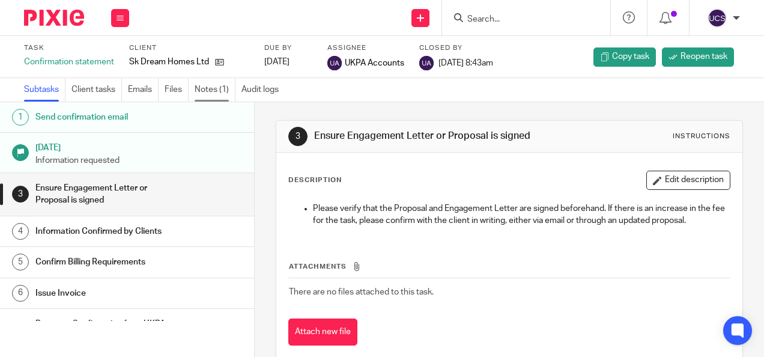
click at [217, 83] on link "Notes (1)" at bounding box center [215, 89] width 41 height 23
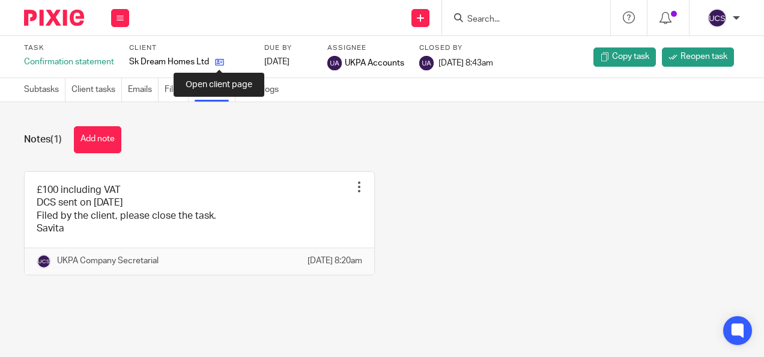
click at [215, 58] on icon at bounding box center [219, 62] width 9 height 9
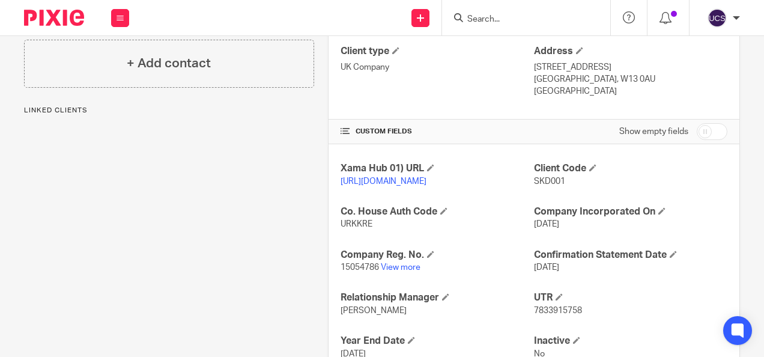
scroll to position [360, 0]
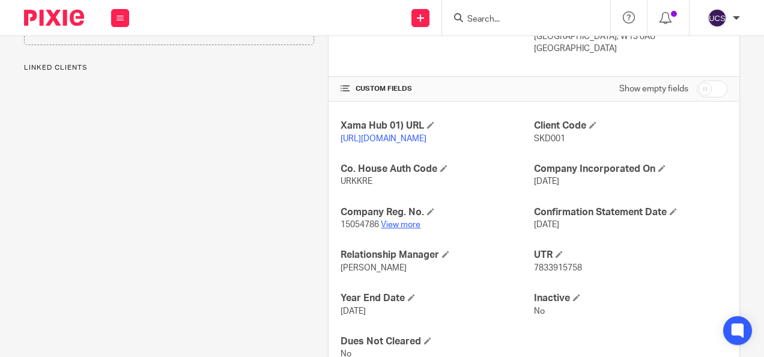
click at [396, 229] on link "View more" at bounding box center [401, 224] width 40 height 8
click at [490, 16] on input "Search" at bounding box center [520, 19] width 108 height 11
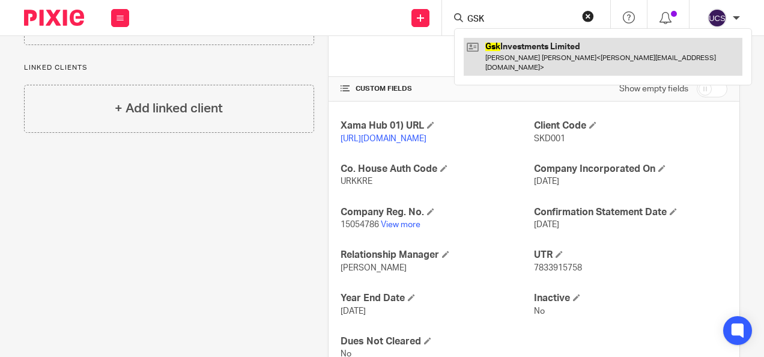
type input "GSK"
click at [521, 49] on link at bounding box center [603, 56] width 279 height 37
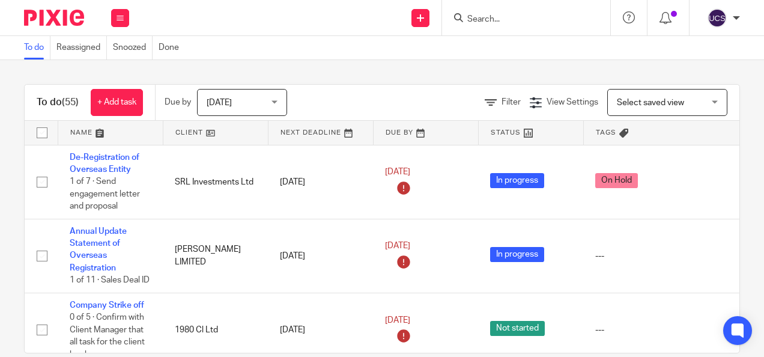
click at [659, 11] on link at bounding box center [667, 17] width 17 height 13
drag, startPoint x: 0, startPoint y: 0, endPoint x: 474, endPoint y: 20, distance: 474.8
click at [474, 20] on input "Search" at bounding box center [520, 19] width 108 height 11
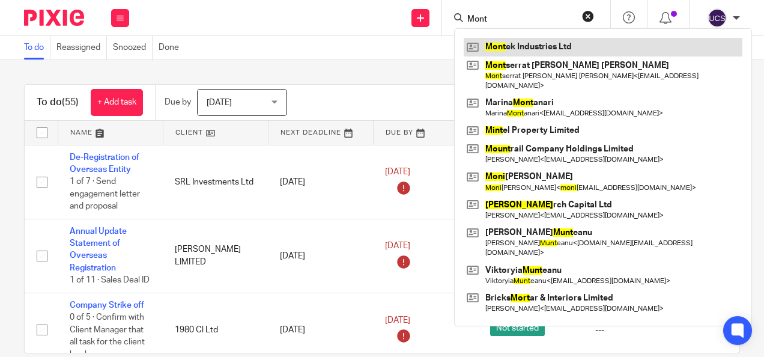
type input "Mont"
click at [543, 44] on link at bounding box center [603, 47] width 279 height 18
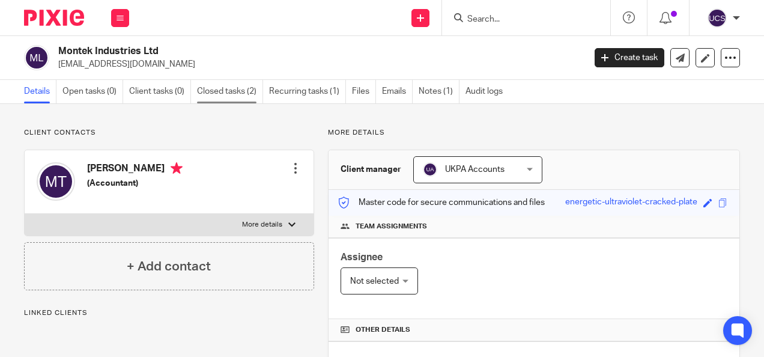
click at [226, 94] on link "Closed tasks (2)" at bounding box center [230, 91] width 66 height 23
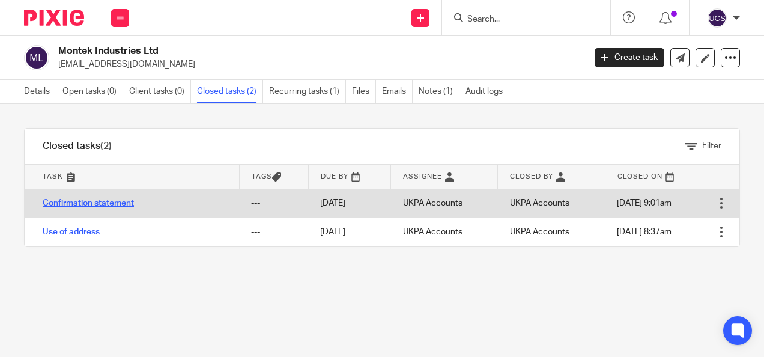
click at [107, 204] on link "Confirmation statement" at bounding box center [88, 203] width 91 height 8
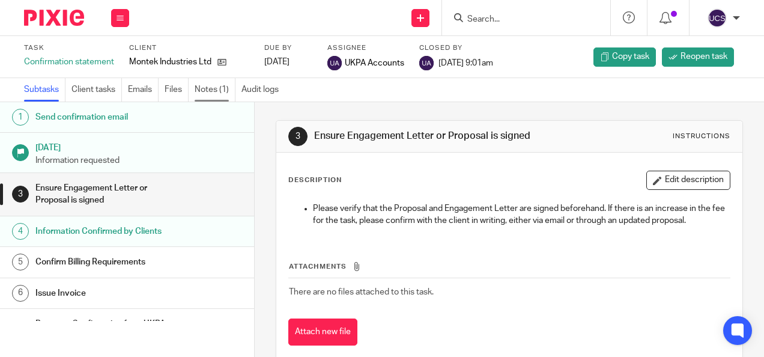
click at [205, 86] on link "Notes (1)" at bounding box center [215, 89] width 41 height 23
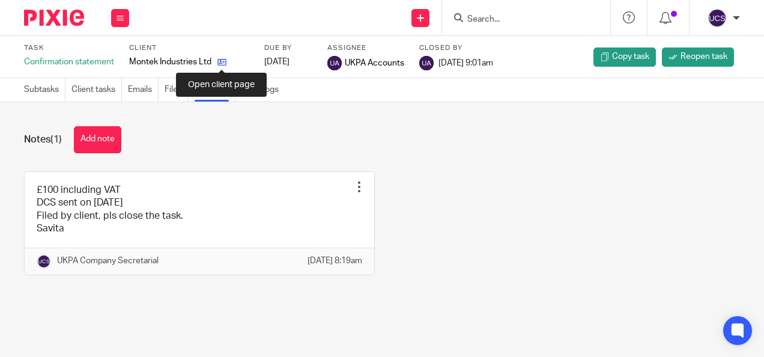
click at [221, 63] on icon at bounding box center [221, 62] width 9 height 9
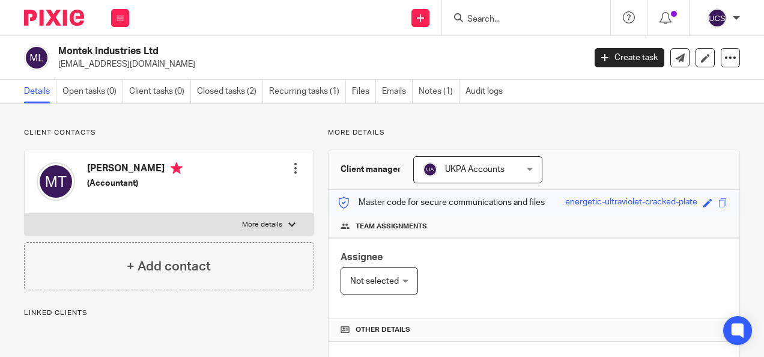
scroll to position [360, 0]
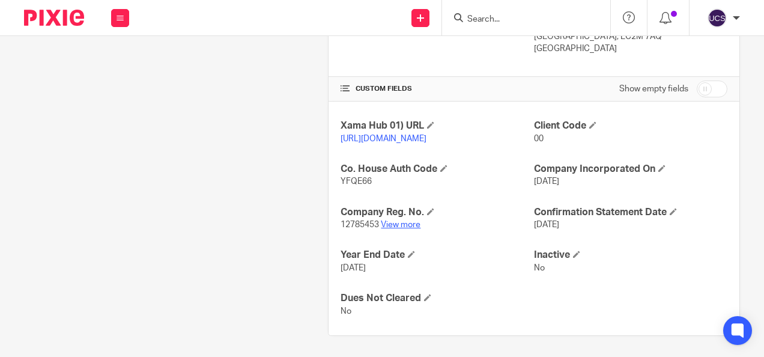
click at [396, 229] on link "View more" at bounding box center [401, 224] width 40 height 8
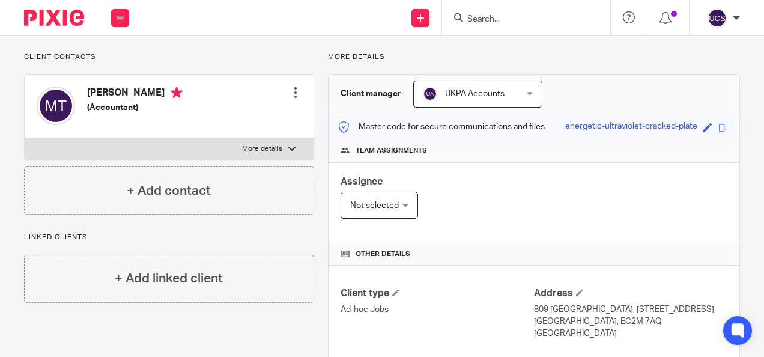
scroll to position [0, 0]
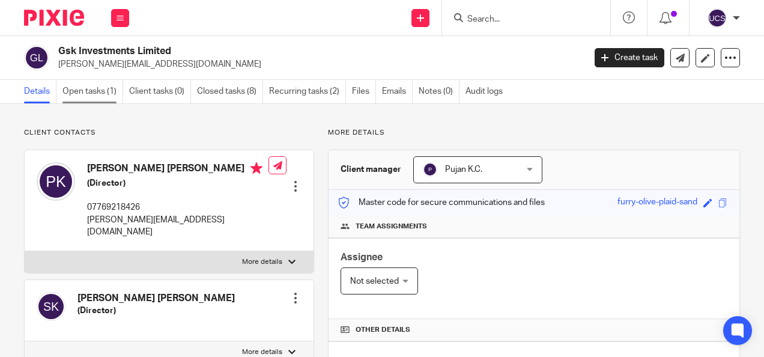
click at [94, 95] on link "Open tasks (1)" at bounding box center [92, 91] width 61 height 23
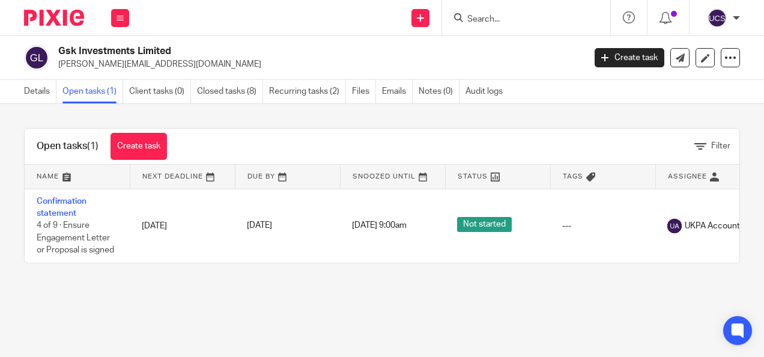
click at [49, 203] on link "Confirmation statement" at bounding box center [62, 207] width 50 height 20
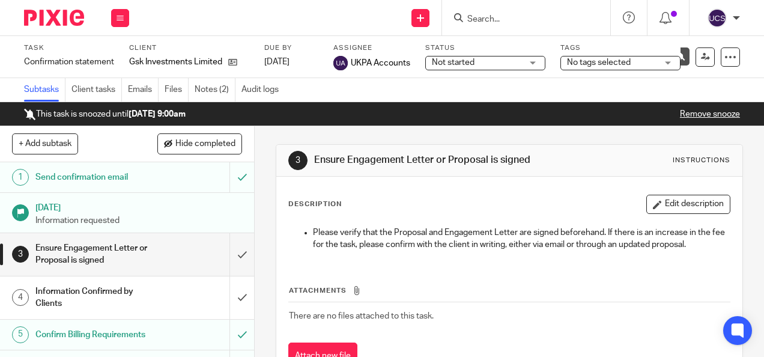
click at [192, 91] on ul "Subtasks Client tasks Emails Files Notes (2) Audit logs" at bounding box center [157, 89] width 267 height 23
click at [204, 88] on link "Notes (2)" at bounding box center [215, 89] width 41 height 23
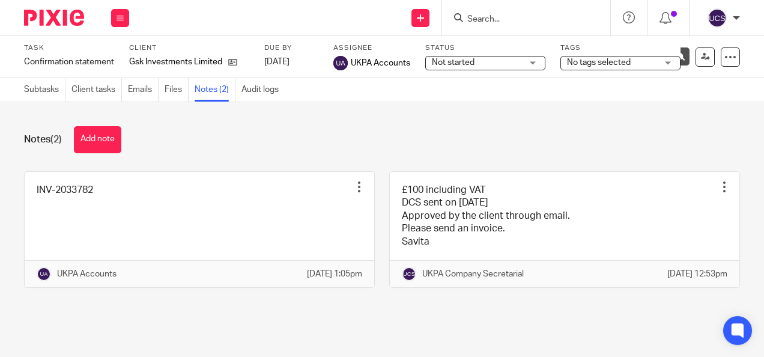
click at [501, 14] on input "Search" at bounding box center [520, 19] width 108 height 11
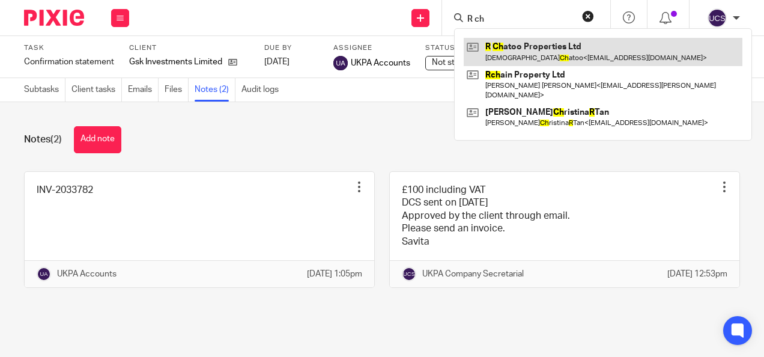
type input "R ch"
click at [528, 41] on link at bounding box center [603, 52] width 279 height 28
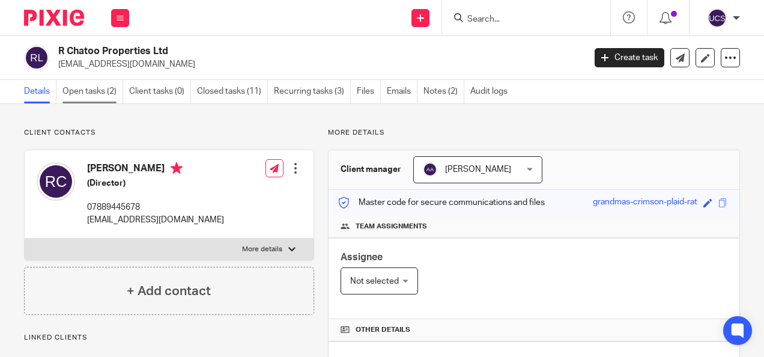
click at [83, 95] on link "Open tasks (2)" at bounding box center [92, 91] width 61 height 23
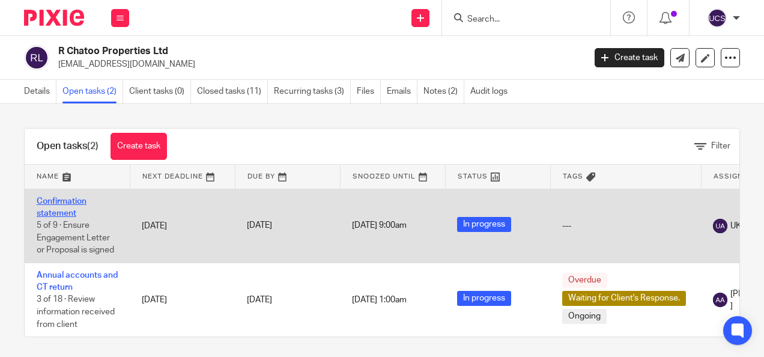
click at [62, 201] on link "Confirmation statement" at bounding box center [62, 207] width 50 height 20
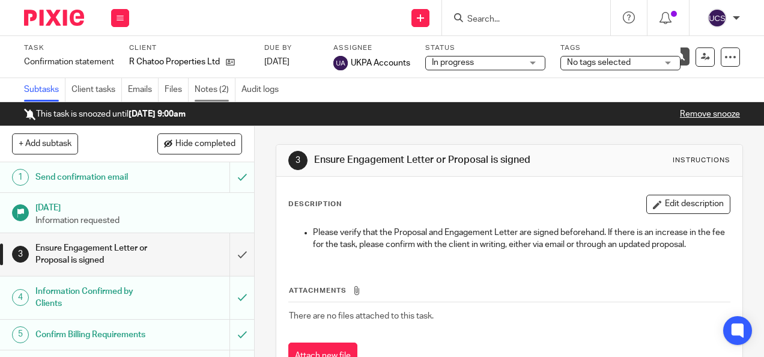
click at [217, 94] on link "Notes (2)" at bounding box center [215, 89] width 41 height 23
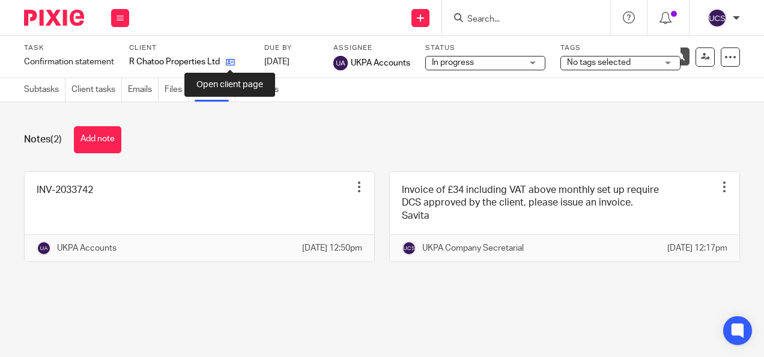
click at [231, 61] on icon at bounding box center [230, 62] width 9 height 9
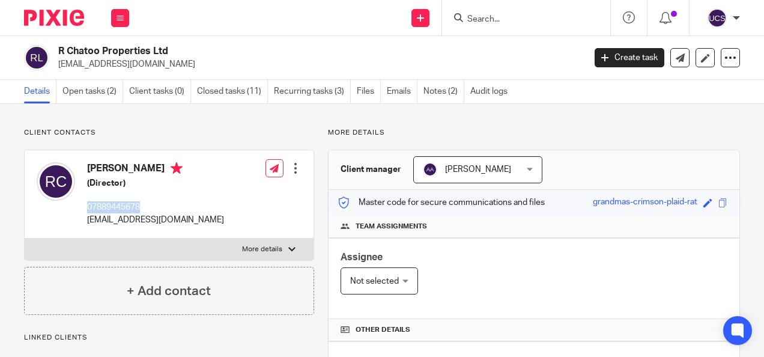
drag, startPoint x: 145, startPoint y: 207, endPoint x: 87, endPoint y: 201, distance: 58.6
click at [87, 201] on div "Rasul Chatoo (Director) 07889445678 rasulchatoo@gmail.com" at bounding box center [155, 194] width 137 height 64
copy p "07889445678"
click at [480, 20] on input "Search" at bounding box center [520, 19] width 108 height 11
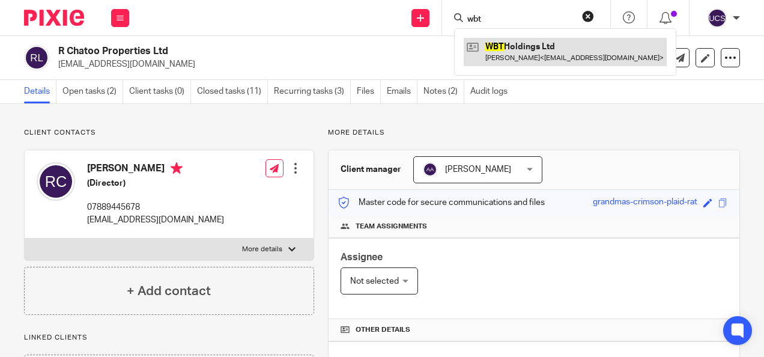
type input "wbt"
click at [539, 40] on link at bounding box center [565, 52] width 203 height 28
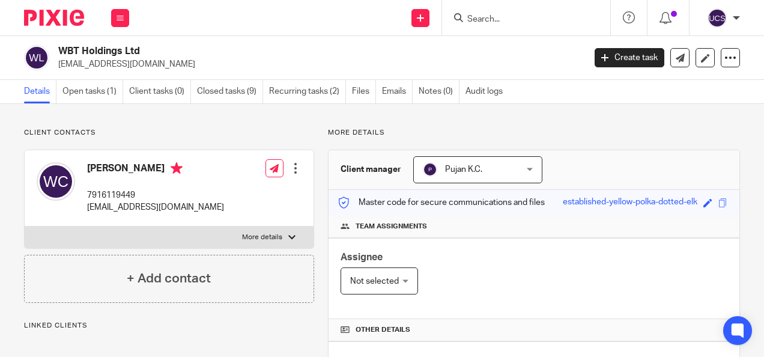
click at [109, 89] on link "Open tasks (1)" at bounding box center [92, 91] width 61 height 23
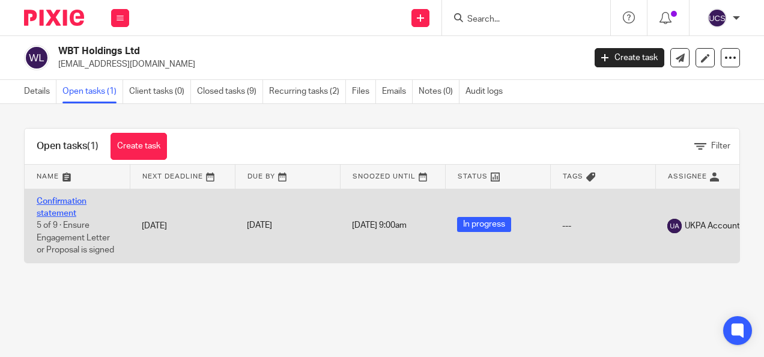
click at [50, 202] on link "Confirmation statement" at bounding box center [62, 207] width 50 height 20
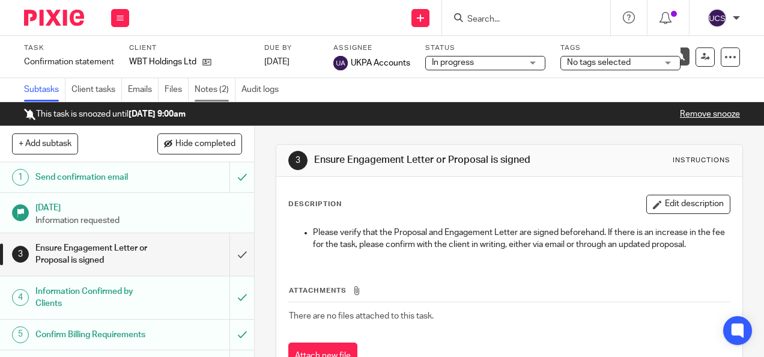
click at [204, 90] on link "Notes (2)" at bounding box center [215, 89] width 41 height 23
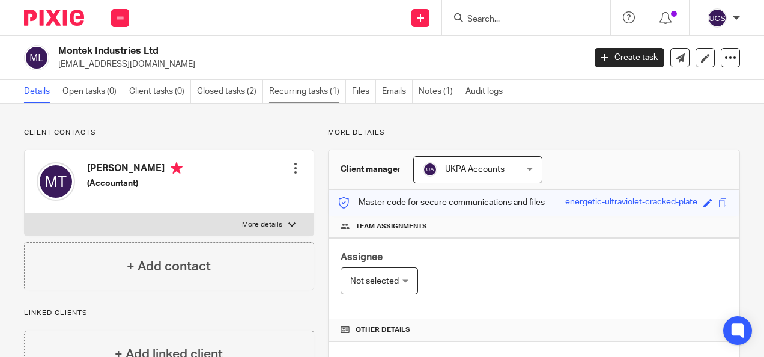
click at [315, 91] on link "Recurring tasks (1)" at bounding box center [307, 91] width 77 height 23
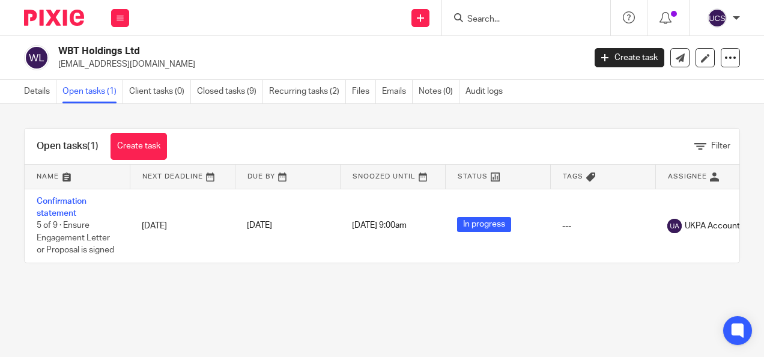
click at [472, 18] on input "Search" at bounding box center [520, 19] width 108 height 11
type input "d"
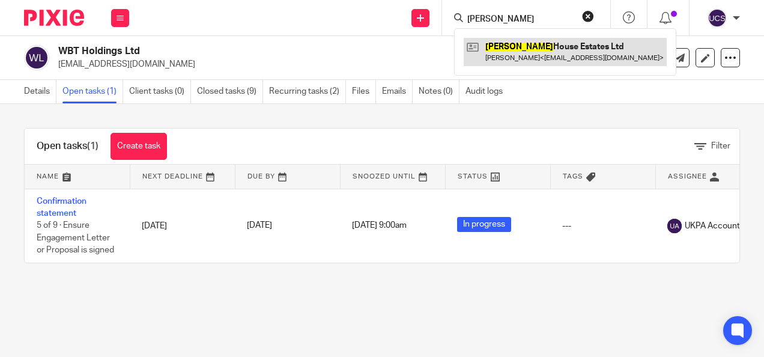
type input "godwin"
click at [536, 43] on link at bounding box center [565, 52] width 203 height 28
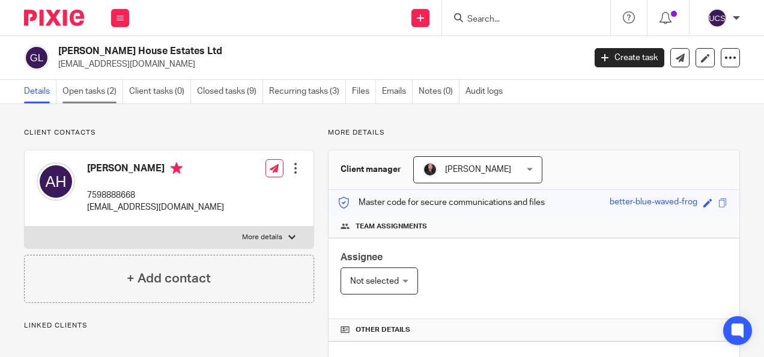
click at [106, 91] on link "Open tasks (2)" at bounding box center [92, 91] width 61 height 23
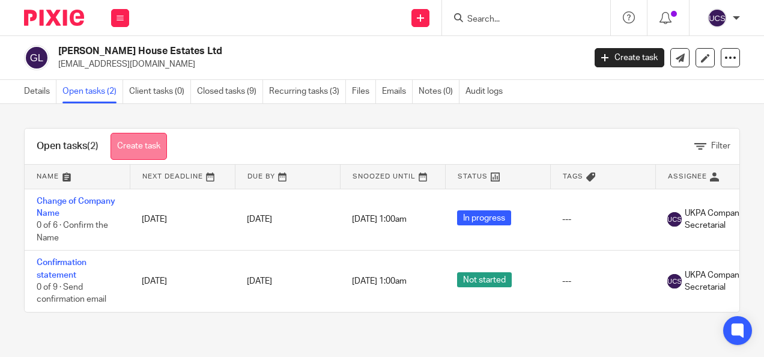
click at [139, 142] on link "Create task" at bounding box center [138, 146] width 56 height 27
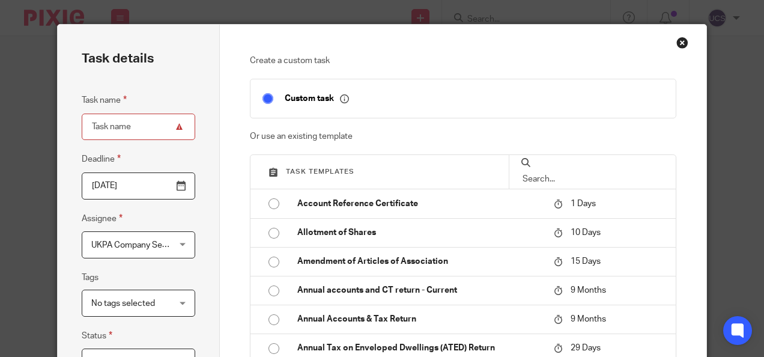
click at [561, 172] on input "text" at bounding box center [592, 178] width 142 height 13
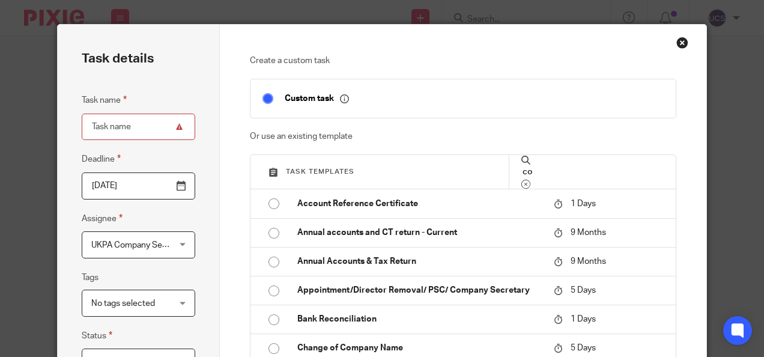
type input "c"
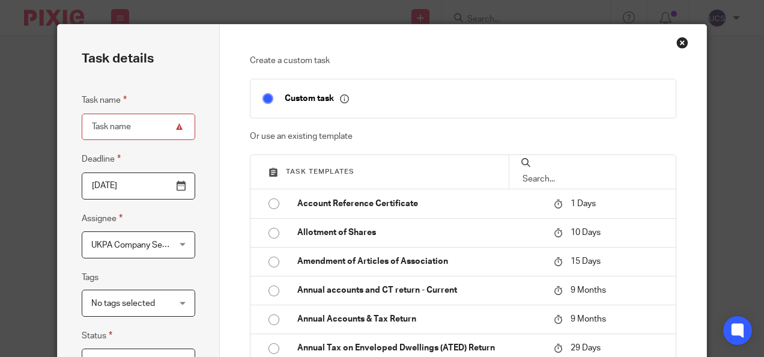
click at [676, 43] on div "Close this dialog window" at bounding box center [682, 43] width 12 height 12
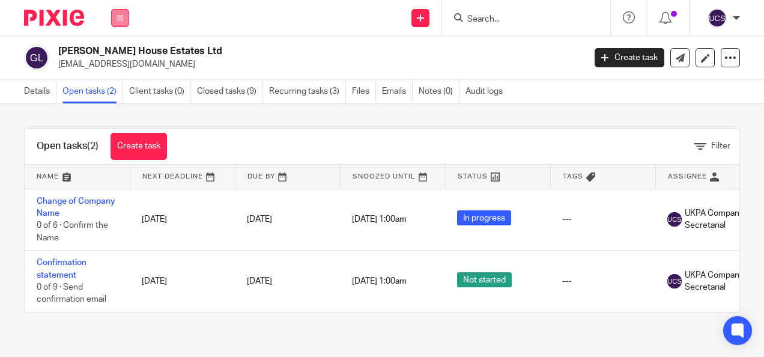
click at [121, 19] on icon at bounding box center [119, 17] width 7 height 7
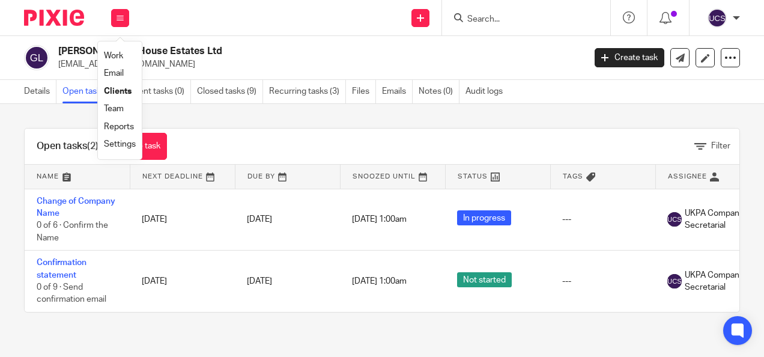
click at [44, 17] on img at bounding box center [54, 18] width 60 height 16
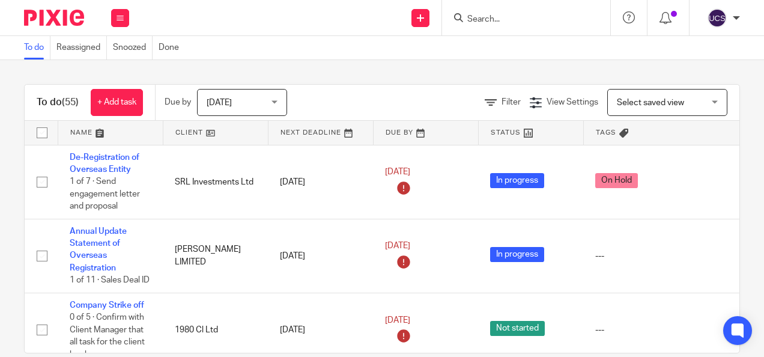
click at [58, 20] on img at bounding box center [54, 18] width 60 height 16
click at [468, 20] on input "Search" at bounding box center [520, 19] width 108 height 11
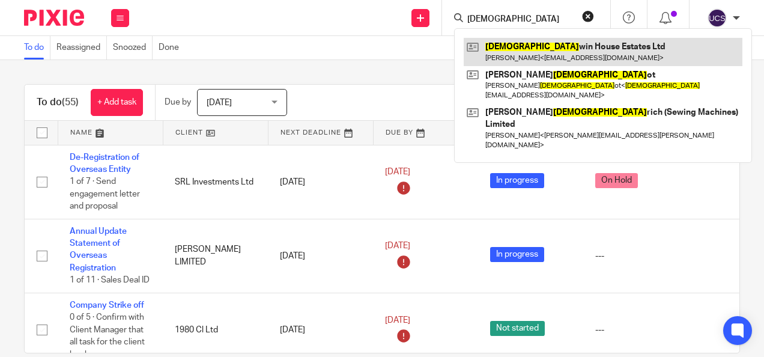
type input "god"
click at [529, 47] on link at bounding box center [603, 52] width 279 height 28
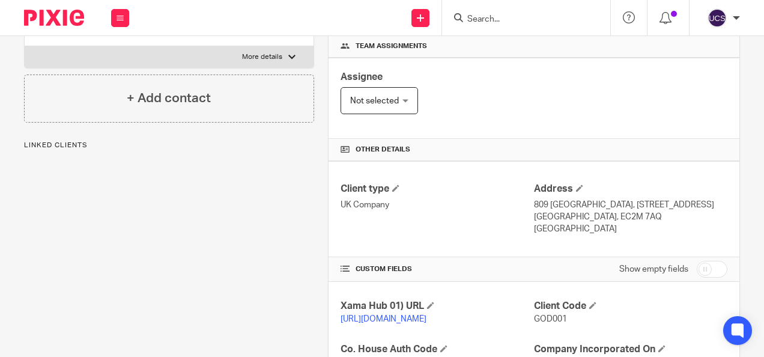
scroll to position [300, 0]
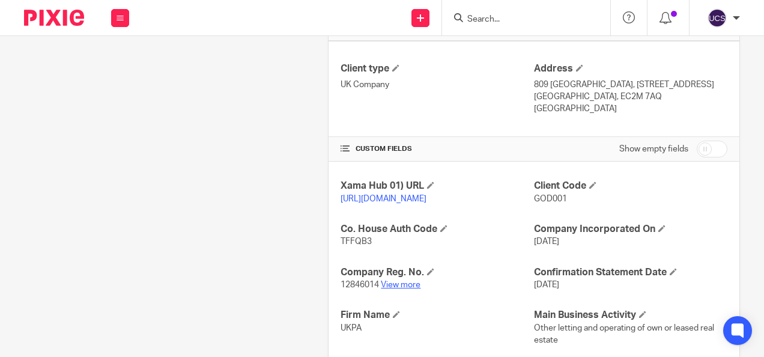
click at [402, 289] on link "View more" at bounding box center [401, 284] width 40 height 8
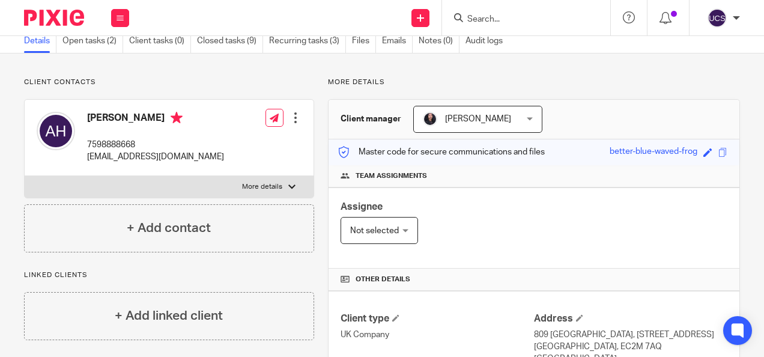
scroll to position [0, 0]
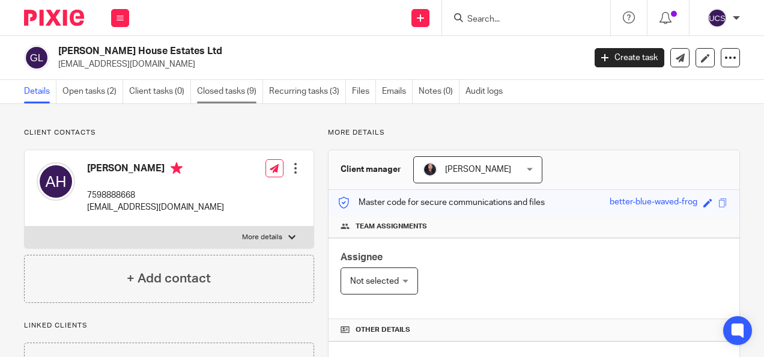
click at [235, 86] on link "Closed tasks (9)" at bounding box center [230, 91] width 66 height 23
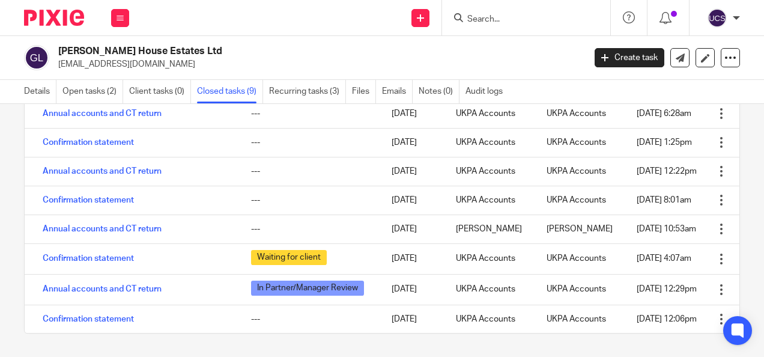
scroll to position [55, 0]
click at [53, 23] on img at bounding box center [54, 18] width 60 height 16
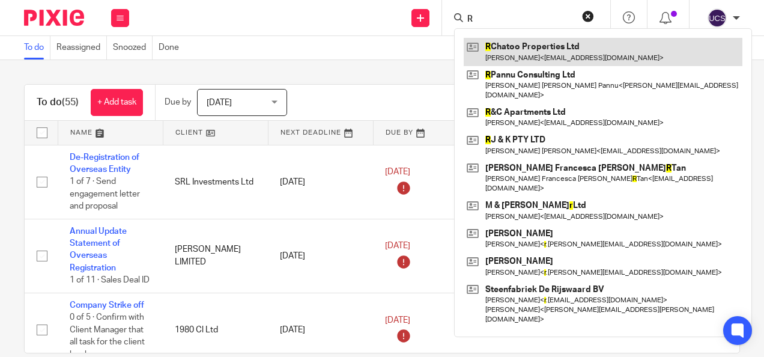
type input "R"
click at [533, 49] on link at bounding box center [603, 52] width 279 height 28
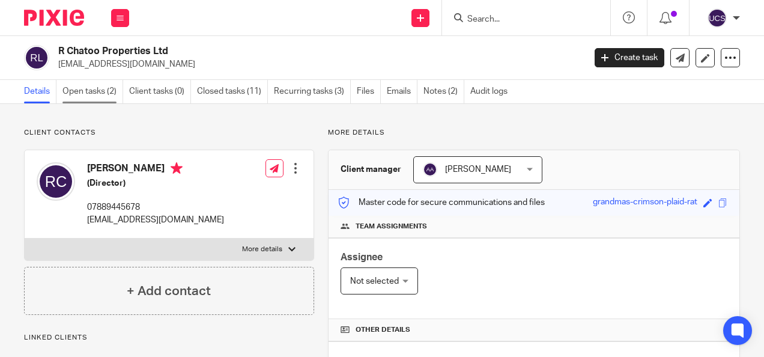
click at [89, 92] on link "Open tasks (2)" at bounding box center [92, 91] width 61 height 23
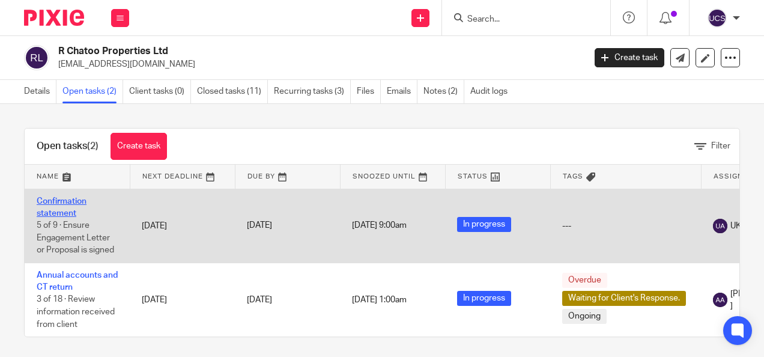
click at [39, 201] on link "Confirmation statement" at bounding box center [62, 207] width 50 height 20
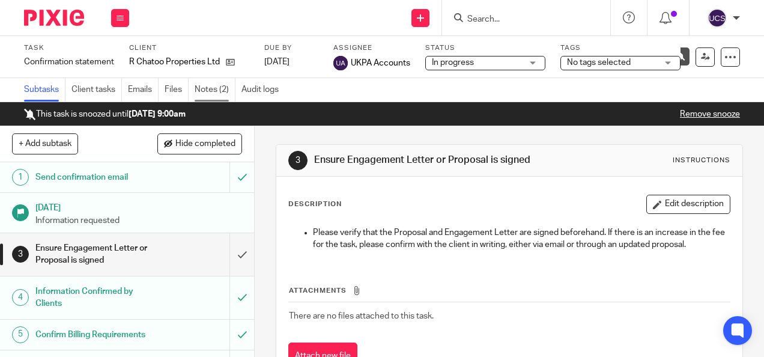
click at [205, 90] on link "Notes (2)" at bounding box center [215, 89] width 41 height 23
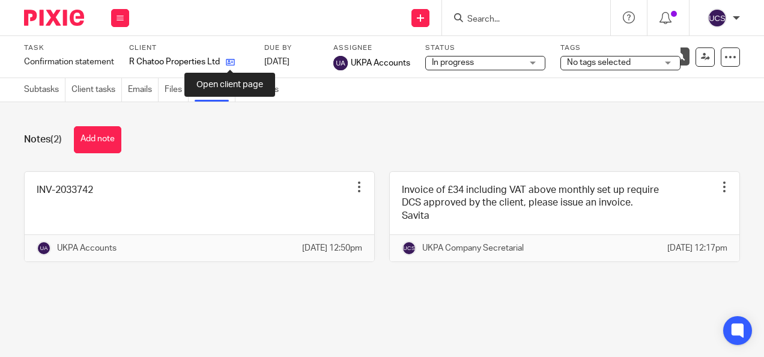
click at [233, 62] on icon at bounding box center [230, 62] width 9 height 9
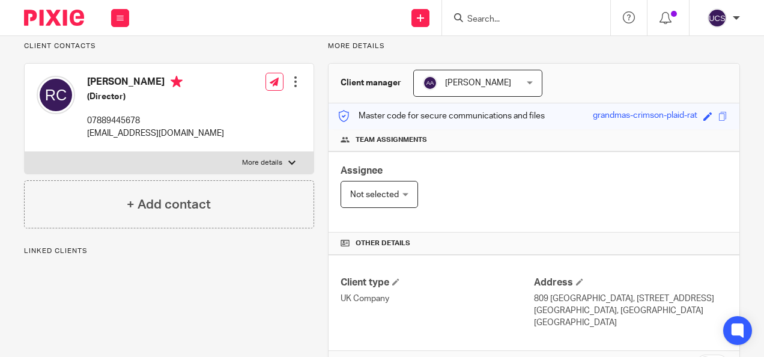
scroll to position [60, 0]
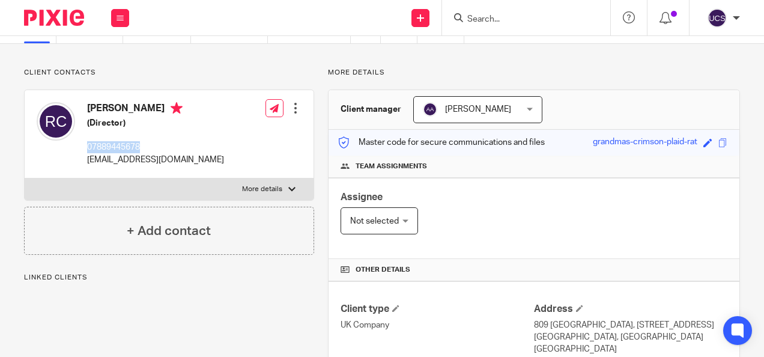
drag, startPoint x: 141, startPoint y: 143, endPoint x: 87, endPoint y: 148, distance: 54.3
click at [87, 148] on p "07889445678" at bounding box center [155, 147] width 137 height 12
copy p "07889445678"
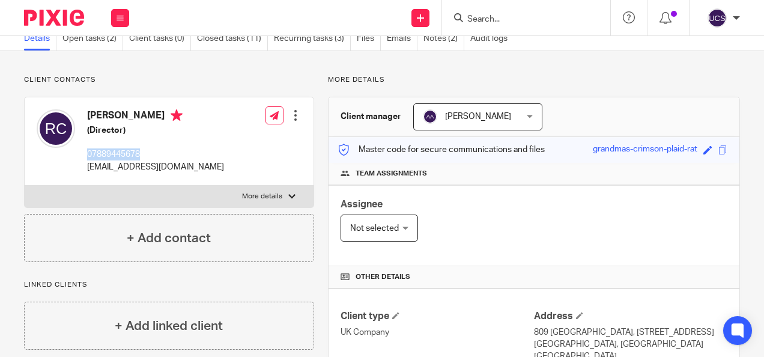
scroll to position [0, 0]
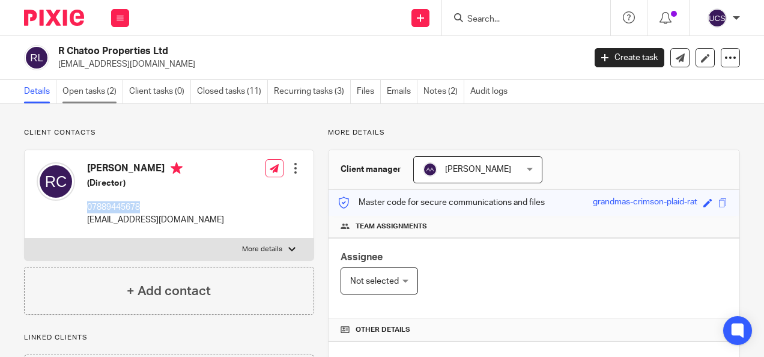
click at [74, 95] on link "Open tasks (2)" at bounding box center [92, 91] width 61 height 23
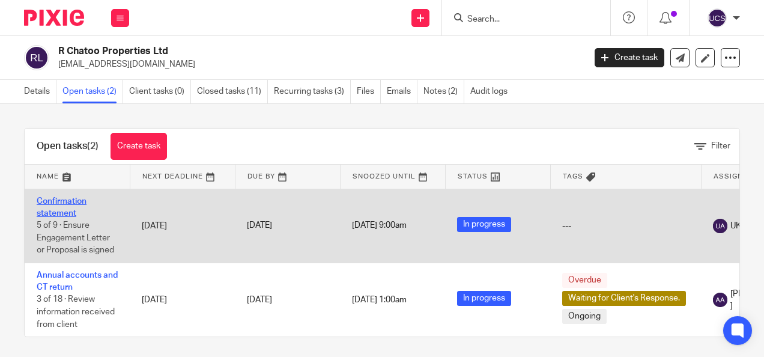
click at [70, 201] on link "Confirmation statement" at bounding box center [62, 207] width 50 height 20
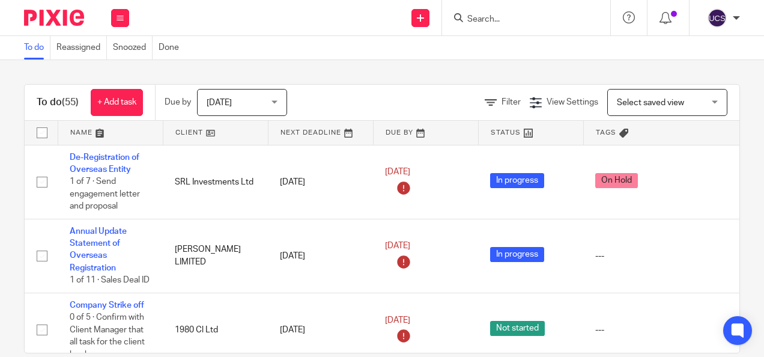
click at [480, 21] on input "Search" at bounding box center [520, 19] width 108 height 11
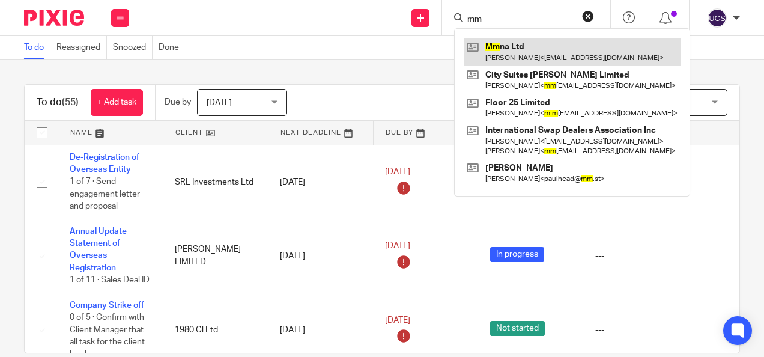
type input "mm"
click at [531, 42] on link at bounding box center [572, 52] width 217 height 28
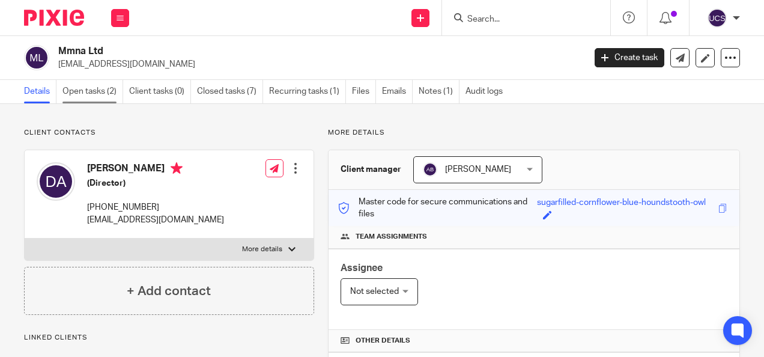
click at [82, 91] on link "Open tasks (2)" at bounding box center [92, 91] width 61 height 23
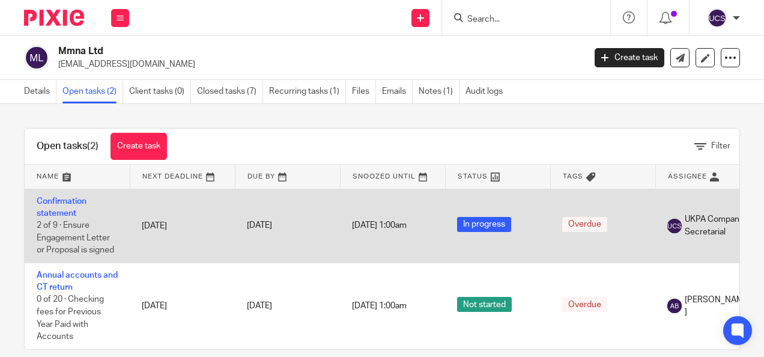
click at [58, 194] on td "Confirmation statement 2 of 9 · Ensure Engagement Letter or Proposal is signed" at bounding box center [77, 226] width 105 height 74
drag, startPoint x: 55, startPoint y: 207, endPoint x: 52, endPoint y: 201, distance: 6.5
click at [54, 205] on td "Confirmation statement 2 of 9 · Ensure Engagement Letter or Proposal is signed" at bounding box center [77, 226] width 105 height 74
click at [52, 201] on link "Confirmation statement" at bounding box center [62, 207] width 50 height 20
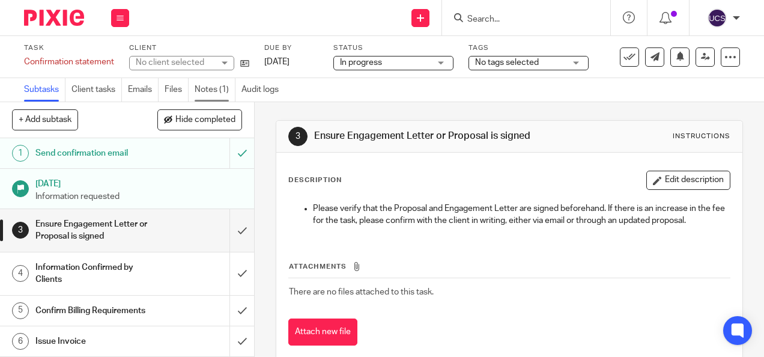
click at [213, 91] on link "Notes (1)" at bounding box center [215, 89] width 41 height 23
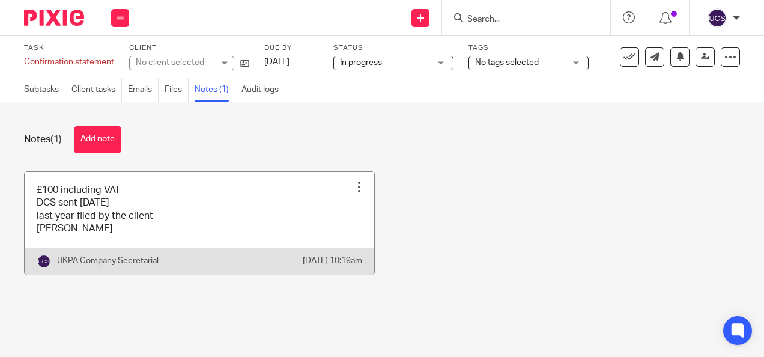
click at [353, 183] on div at bounding box center [359, 187] width 12 height 12
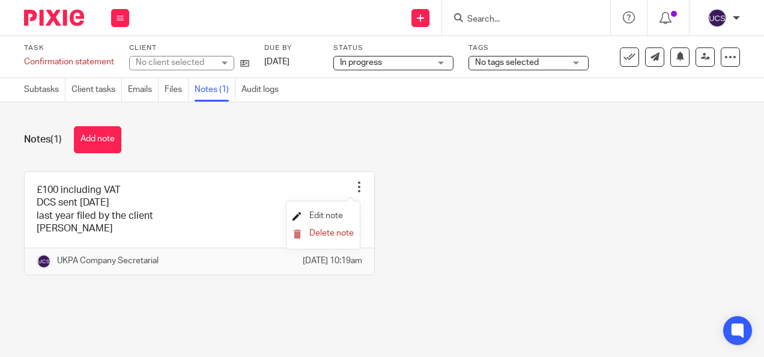
click at [318, 213] on span "Edit note" at bounding box center [326, 215] width 34 height 8
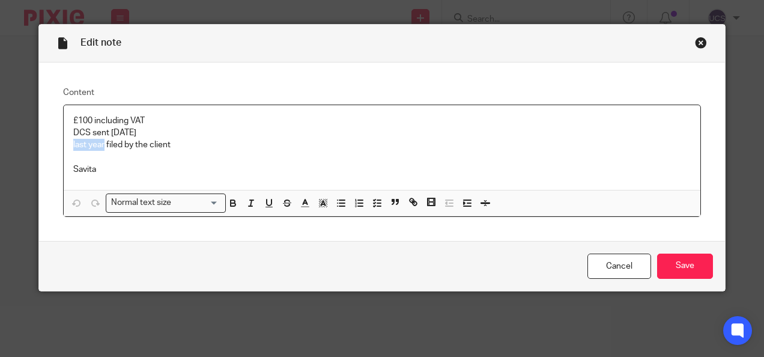
drag, startPoint x: 98, startPoint y: 141, endPoint x: 63, endPoint y: 141, distance: 35.4
click at [64, 141] on div "£100 including VAT DCS sent [DATE] last year filed by the client [PERSON_NAME]" at bounding box center [382, 147] width 637 height 85
click at [74, 154] on p at bounding box center [382, 157] width 618 height 12
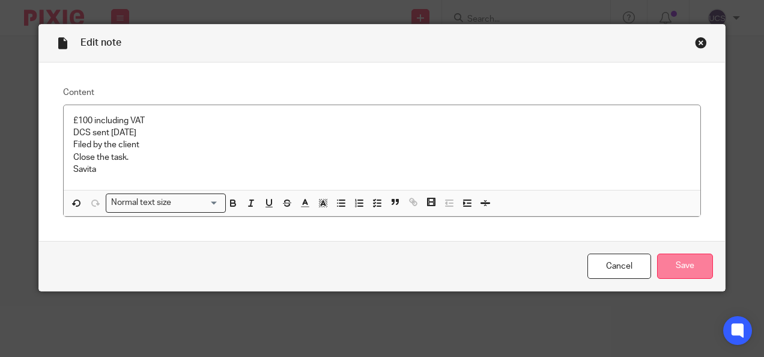
click at [688, 270] on input "Save" at bounding box center [685, 266] width 56 height 26
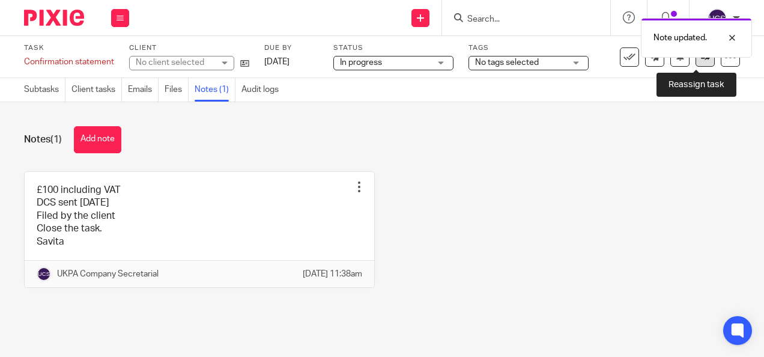
click at [701, 61] on icon at bounding box center [705, 56] width 9 height 9
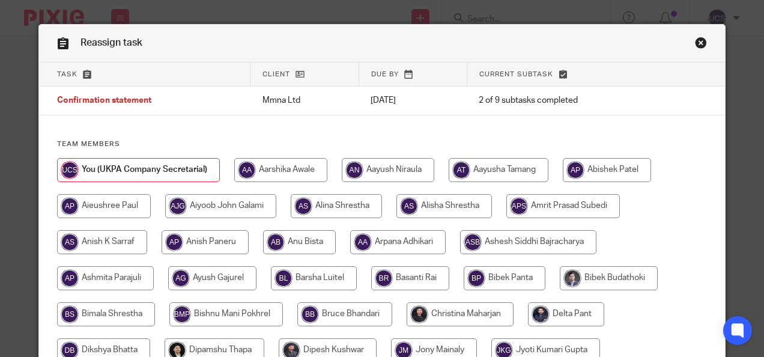
click at [695, 44] on link "Close this dialog window" at bounding box center [701, 45] width 12 height 16
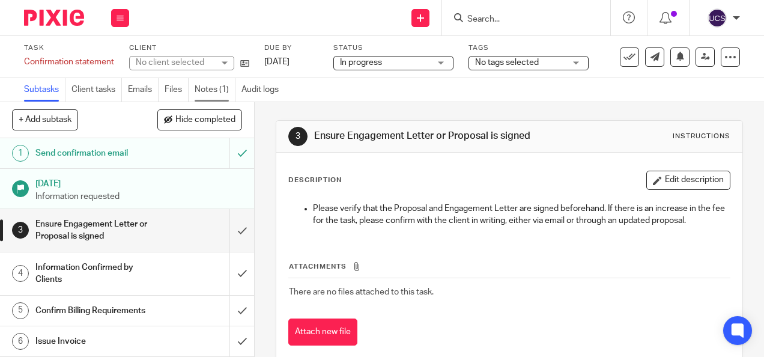
click at [221, 86] on link "Notes (1)" at bounding box center [215, 89] width 41 height 23
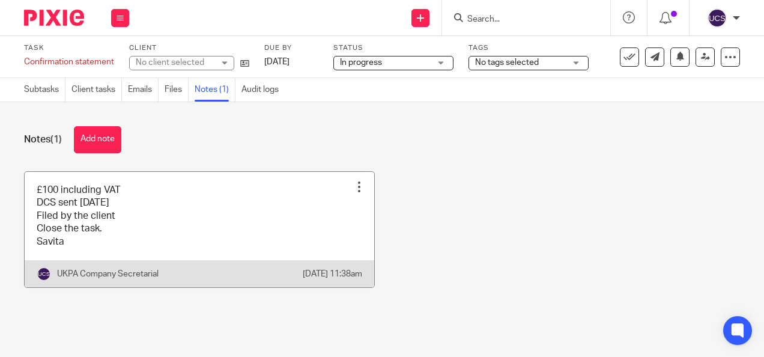
click at [353, 190] on div at bounding box center [359, 187] width 12 height 12
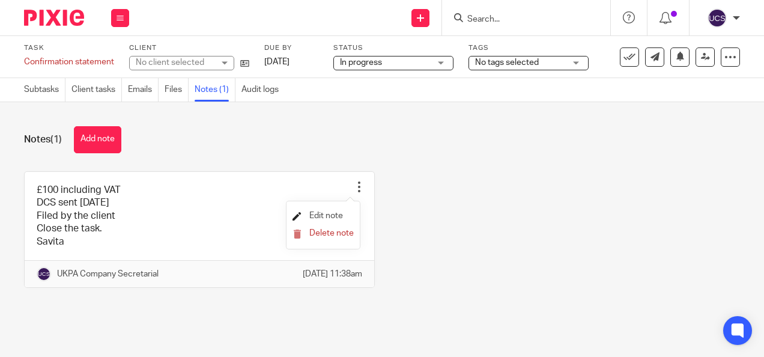
click at [333, 215] on span "Edit note" at bounding box center [326, 215] width 34 height 8
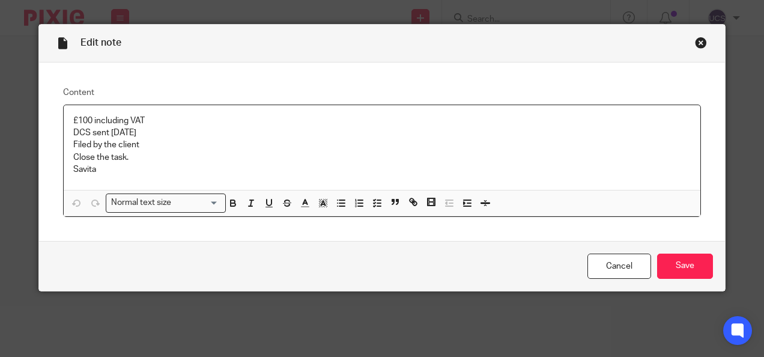
drag, startPoint x: 135, startPoint y: 133, endPoint x: 44, endPoint y: 130, distance: 90.7
click at [44, 130] on div "Content £100 including VAT DCS sent [DATE] Filed by the client Close the task. …" at bounding box center [382, 151] width 686 height 178
click at [697, 265] on input "Save" at bounding box center [685, 266] width 56 height 26
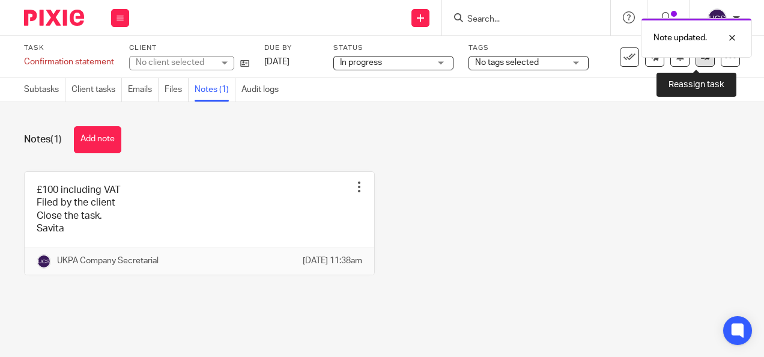
click at [701, 59] on icon at bounding box center [705, 56] width 9 height 9
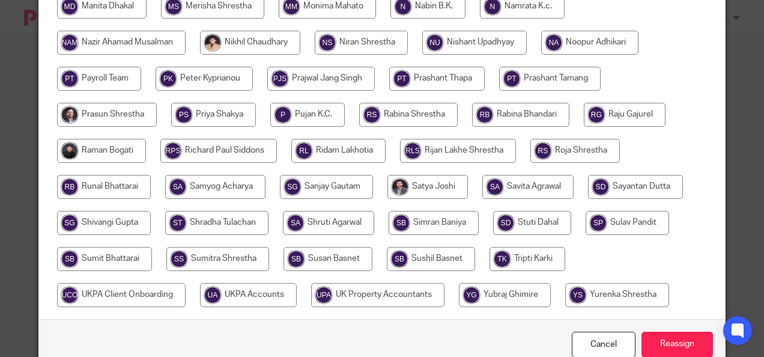
scroll to position [452, 0]
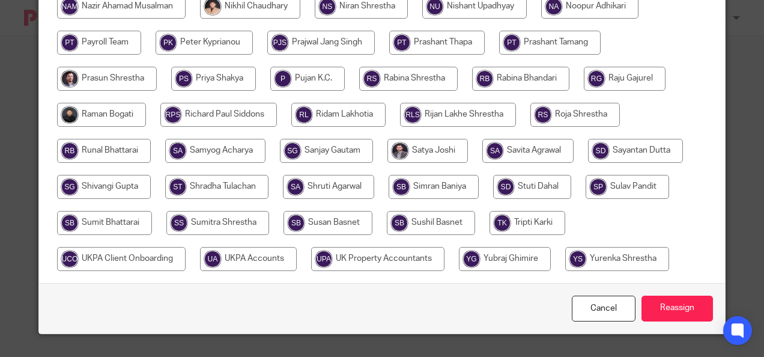
click at [269, 256] on input "radio" at bounding box center [248, 259] width 97 height 24
radio input "true"
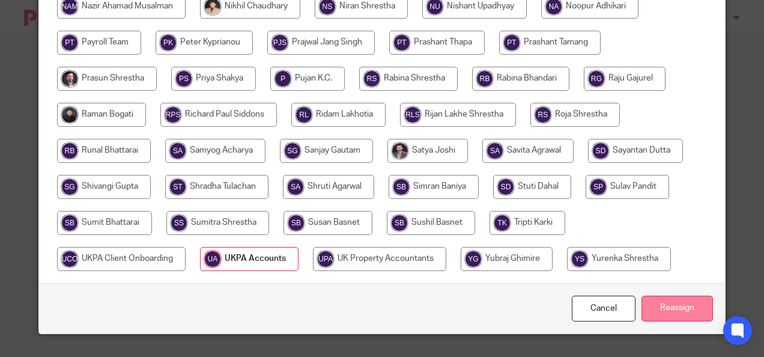
click at [662, 310] on input "Reassign" at bounding box center [676, 308] width 71 height 26
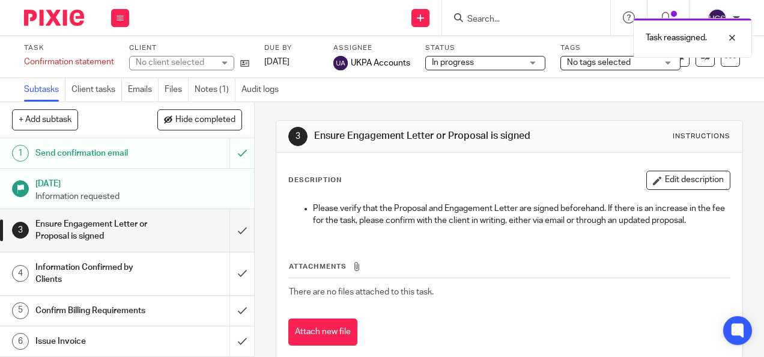
click at [483, 23] on div "Task reassigned." at bounding box center [567, 35] width 370 height 46
drag, startPoint x: 471, startPoint y: 19, endPoint x: 485, endPoint y: 19, distance: 13.8
click at [471, 19] on div "Task reassigned." at bounding box center [567, 35] width 370 height 46
click at [479, 17] on div "Task reassigned." at bounding box center [567, 35] width 370 height 46
click at [500, 22] on input "Search" at bounding box center [520, 19] width 108 height 11
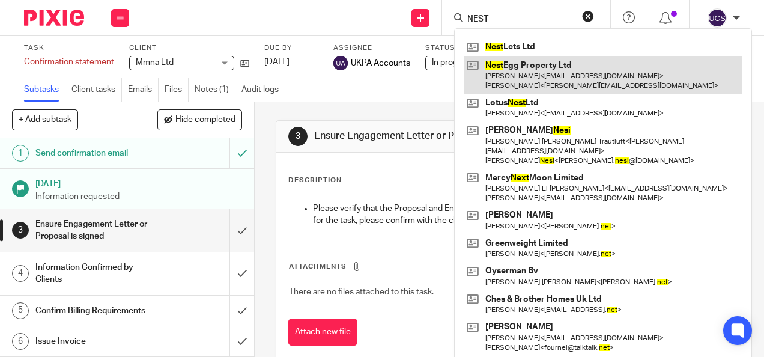
type input "NEST"
click at [521, 66] on link at bounding box center [603, 74] width 279 height 37
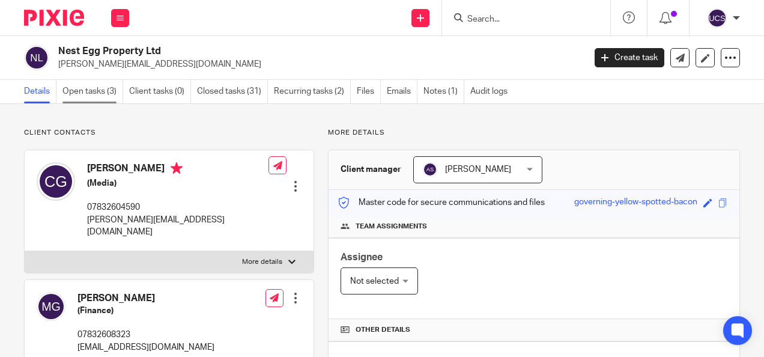
click at [95, 88] on link "Open tasks (3)" at bounding box center [92, 91] width 61 height 23
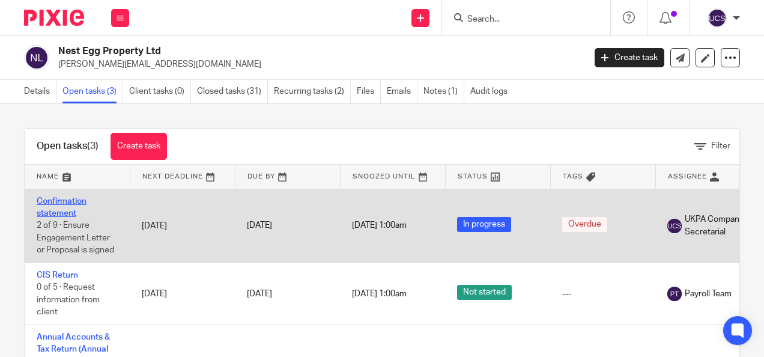
click at [58, 204] on link "Confirmation statement" at bounding box center [62, 207] width 50 height 20
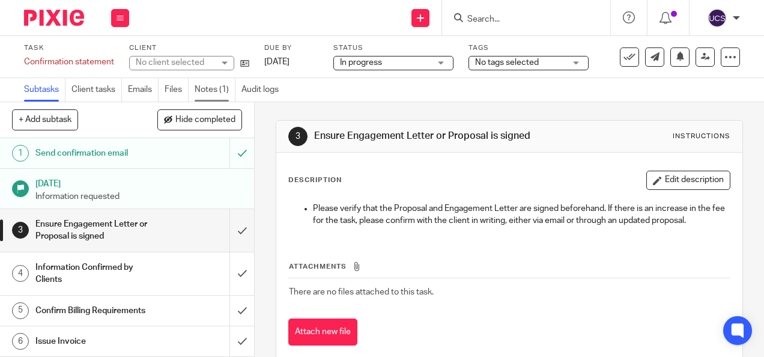
click at [209, 90] on link "Notes (1)" at bounding box center [215, 89] width 41 height 23
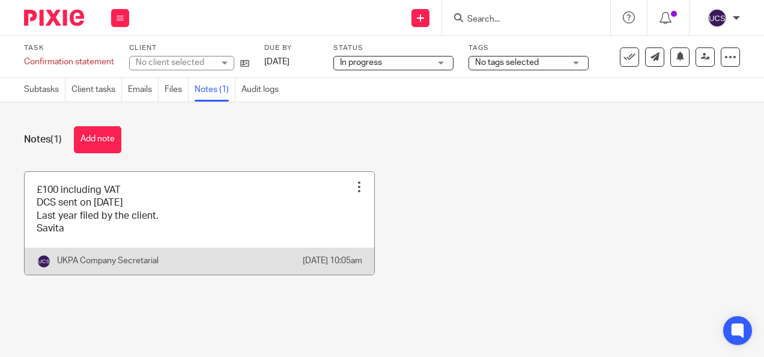
click at [353, 189] on div at bounding box center [359, 187] width 12 height 12
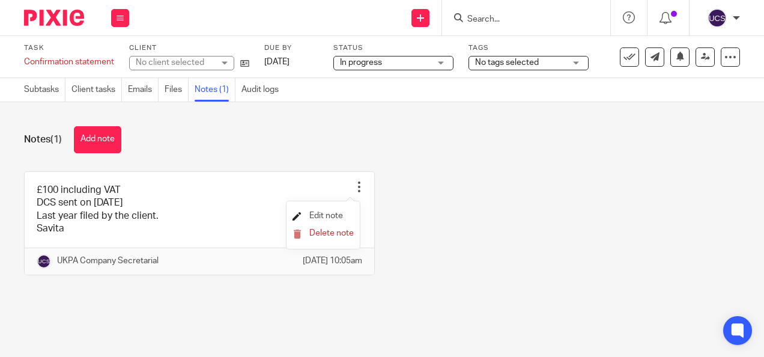
click at [342, 214] on span "Edit note" at bounding box center [326, 215] width 34 height 8
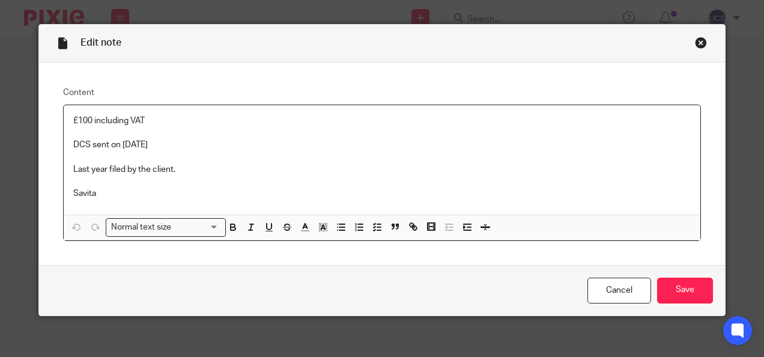
drag, startPoint x: 159, startPoint y: 144, endPoint x: 44, endPoint y: 148, distance: 114.8
click at [44, 148] on div "Content £100 including VAT DCS sent on 25-7-25 Last year filed by the client. S…" at bounding box center [382, 163] width 686 height 203
drag, startPoint x: 107, startPoint y: 169, endPoint x: 41, endPoint y: 166, distance: 65.5
click at [41, 166] on div "Content £100 including VAT Last year filed by the client. Savita Normal text si…" at bounding box center [382, 163] width 686 height 203
click at [93, 177] on p at bounding box center [382, 181] width 618 height 12
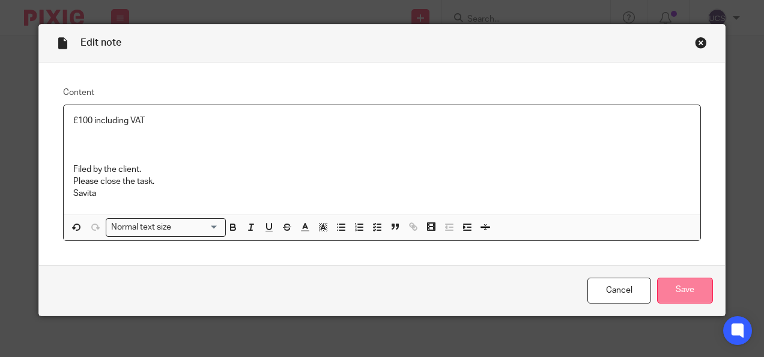
click at [679, 295] on input "Save" at bounding box center [685, 290] width 56 height 26
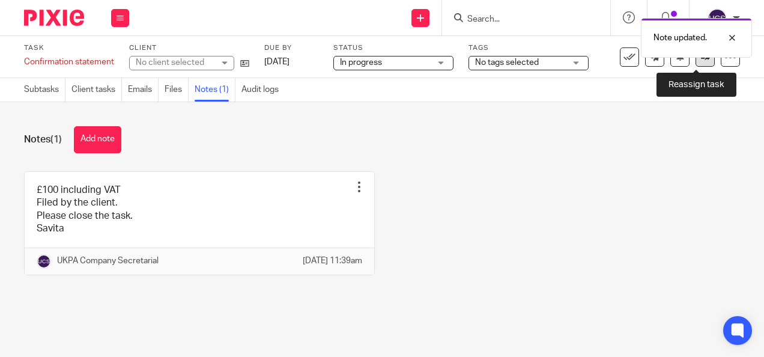
click at [701, 59] on icon at bounding box center [705, 56] width 9 height 9
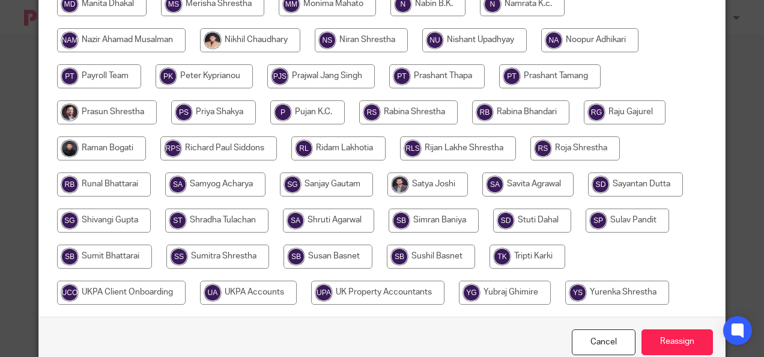
scroll to position [452, 0]
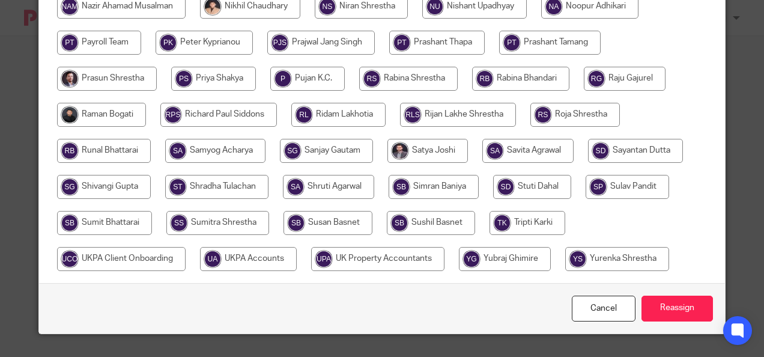
click at [271, 254] on input "radio" at bounding box center [248, 259] width 97 height 24
radio input "true"
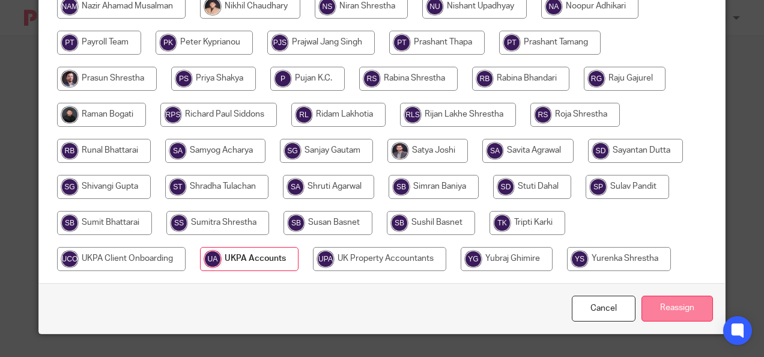
click at [661, 300] on input "Reassign" at bounding box center [676, 308] width 71 height 26
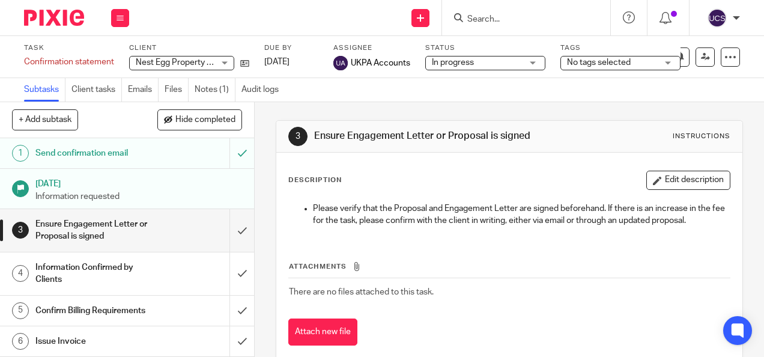
click at [473, 20] on input "Search" at bounding box center [520, 19] width 108 height 11
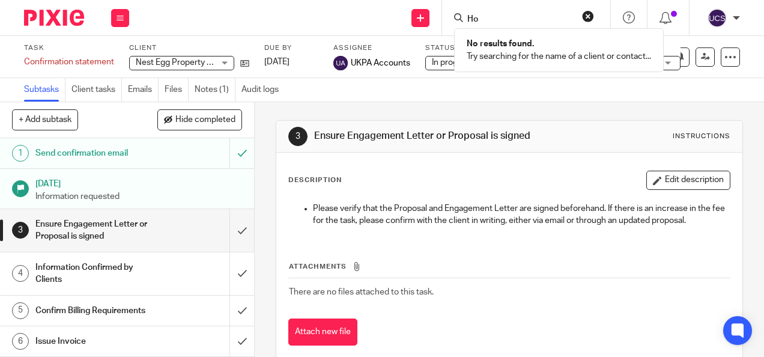
type input "H"
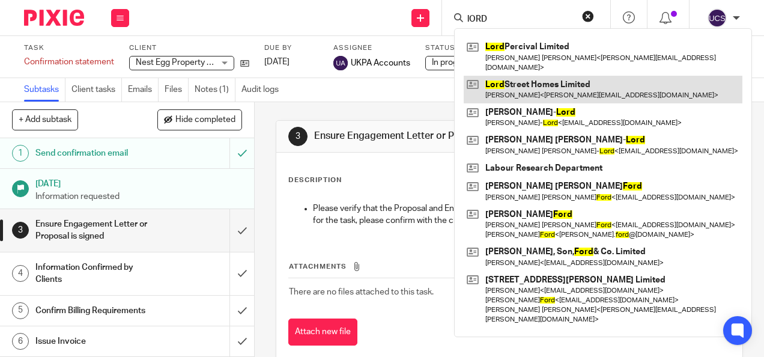
type input "lORD"
click at [560, 76] on link at bounding box center [603, 90] width 279 height 28
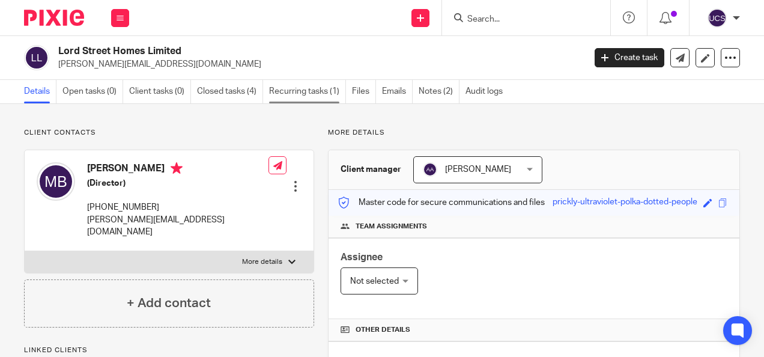
click at [300, 95] on link "Recurring tasks (1)" at bounding box center [307, 91] width 77 height 23
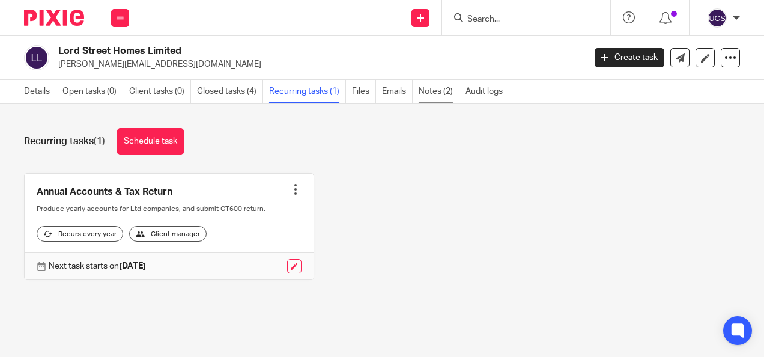
click at [434, 98] on link "Notes (2)" at bounding box center [439, 91] width 41 height 23
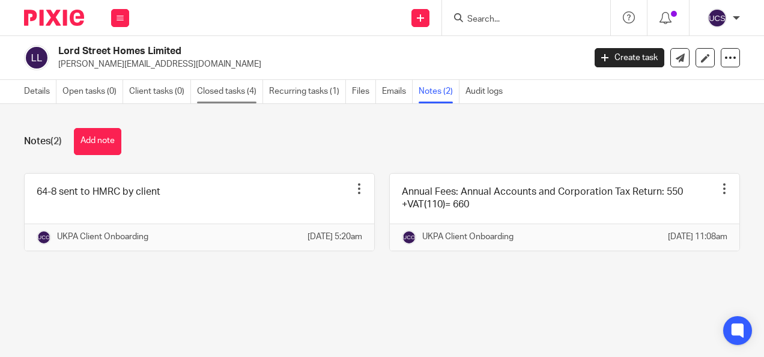
click at [238, 91] on link "Closed tasks (4)" at bounding box center [230, 91] width 66 height 23
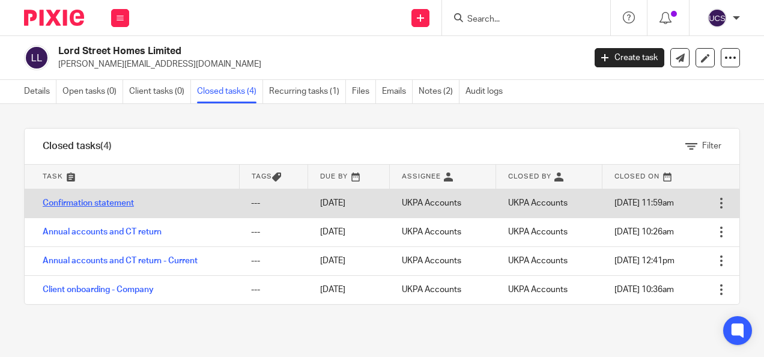
click at [91, 199] on link "Confirmation statement" at bounding box center [88, 203] width 91 height 8
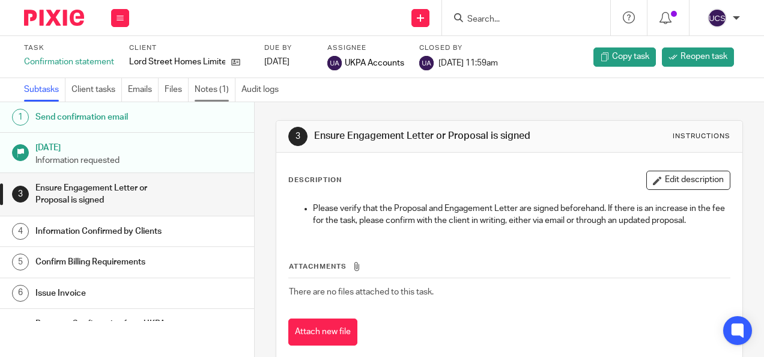
click at [204, 90] on link "Notes (1)" at bounding box center [215, 89] width 41 height 23
